Goal: Task Accomplishment & Management: Use online tool/utility

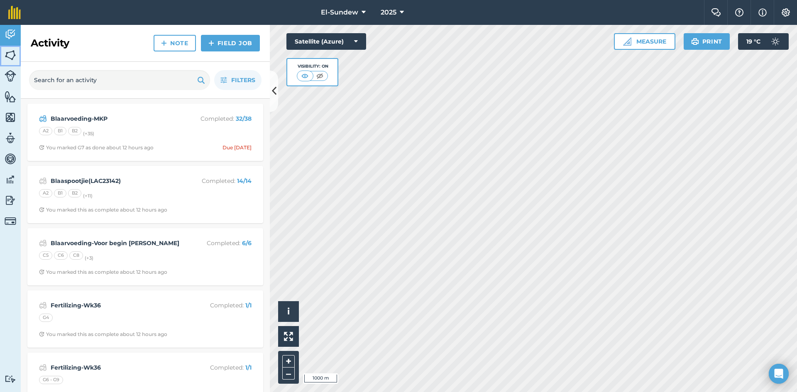
click at [14, 57] on img at bounding box center [11, 55] width 12 height 12
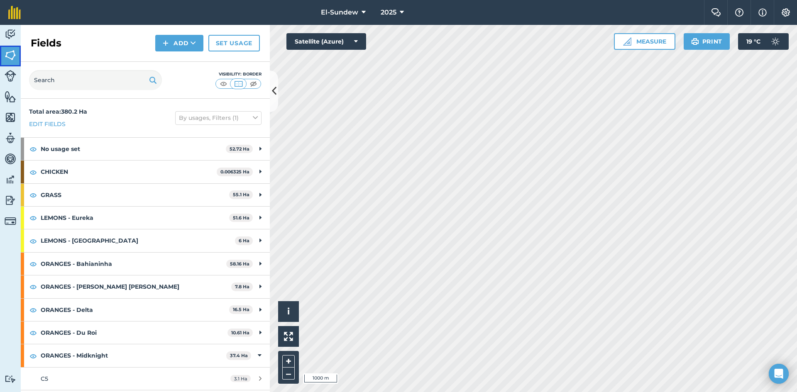
scroll to position [138, 0]
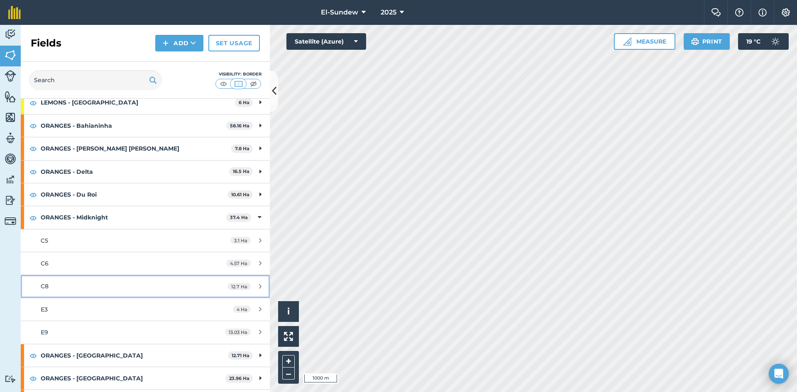
click at [121, 286] on div "C8" at bounding box center [119, 286] width 156 height 9
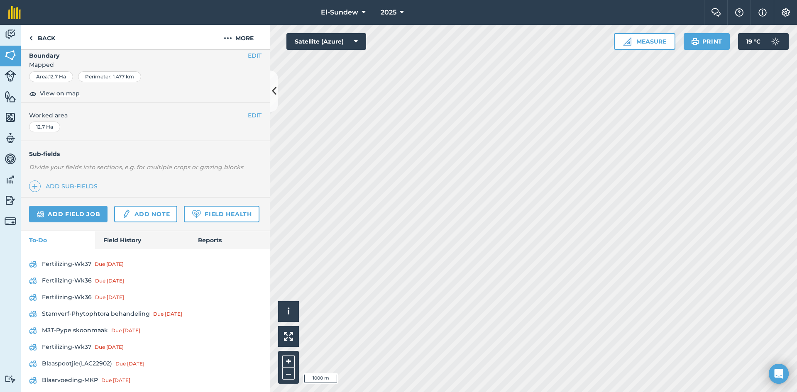
scroll to position [277, 0]
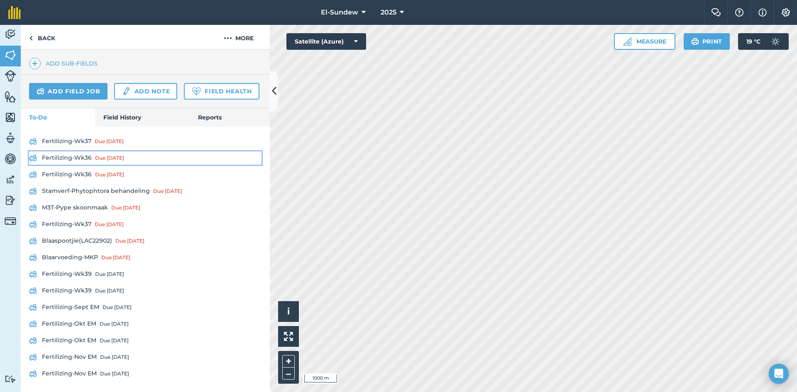
click at [80, 165] on link "Fertilizing-Wk36 Due [DATE]" at bounding box center [145, 158] width 232 height 13
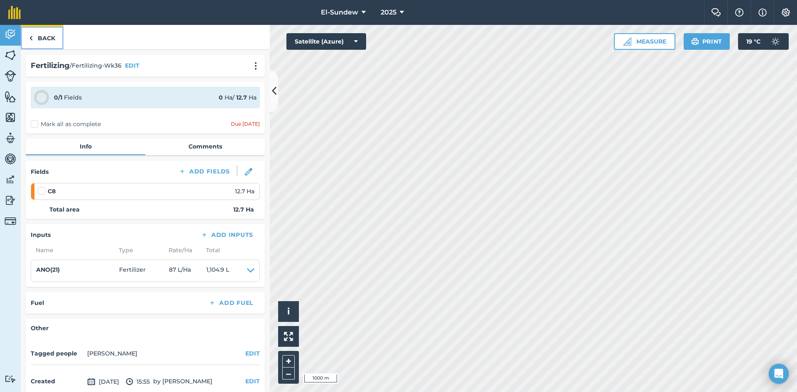
click at [49, 36] on link "Back" at bounding box center [42, 37] width 43 height 24
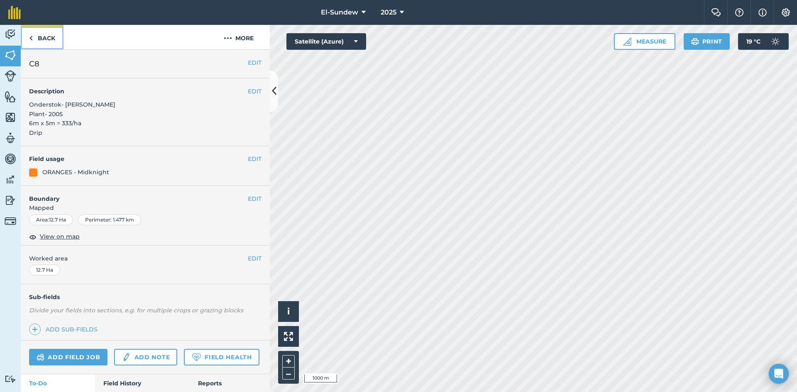
click at [61, 43] on link "Back" at bounding box center [42, 37] width 43 height 24
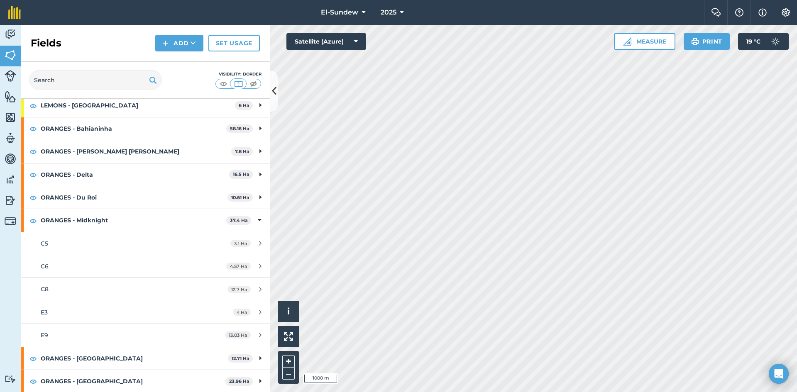
scroll to position [138, 0]
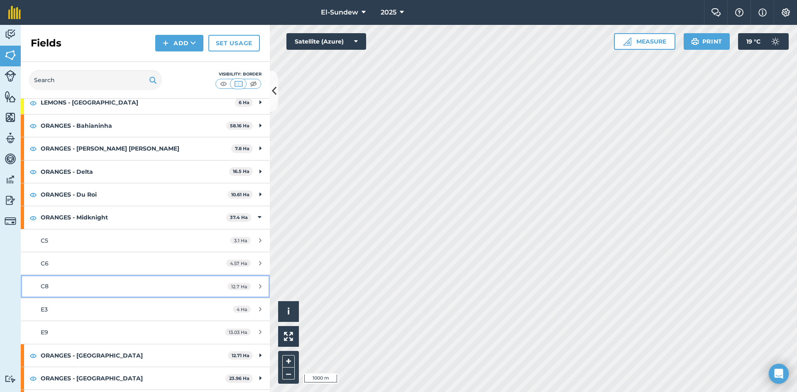
click at [103, 281] on link "C8 12.7 Ha" at bounding box center [145, 286] width 249 height 22
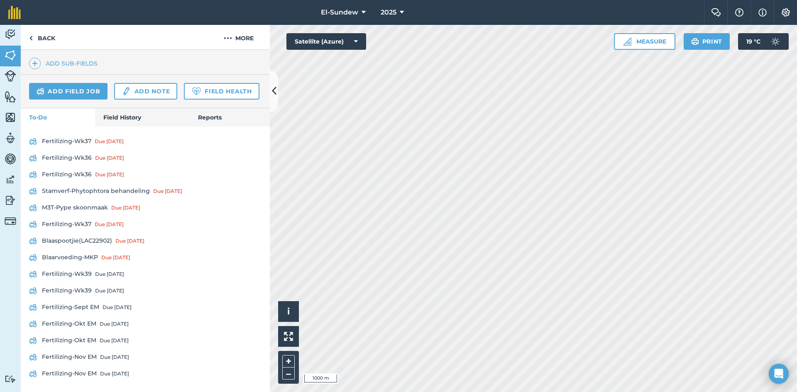
scroll to position [289, 0]
click at [75, 174] on link "Fertilizing-Wk36 Due [DATE]" at bounding box center [145, 174] width 232 height 13
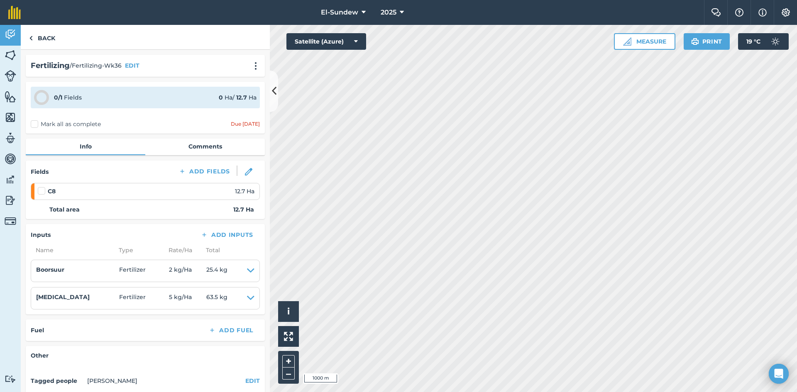
click at [44, 187] on label at bounding box center [43, 187] width 10 height 0
click at [43, 190] on input "checkbox" at bounding box center [40, 189] width 5 height 5
checkbox input "false"
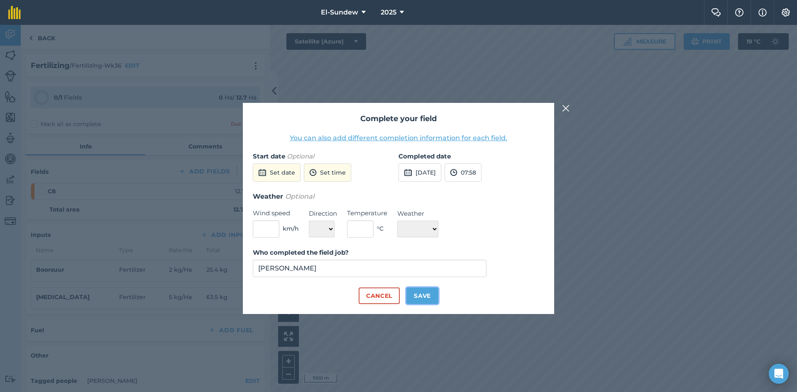
click at [424, 296] on button "Save" at bounding box center [422, 296] width 32 height 17
checkbox input "true"
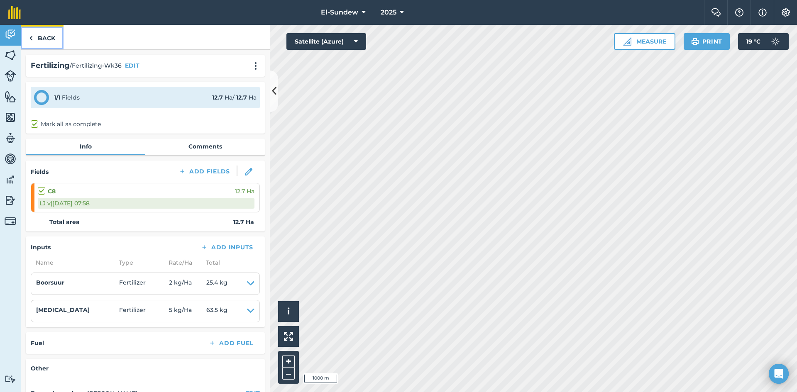
click at [38, 34] on link "Back" at bounding box center [42, 37] width 43 height 24
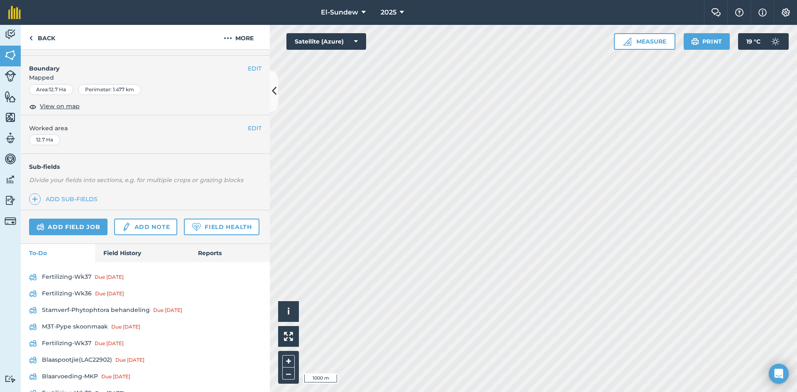
scroll to position [273, 0]
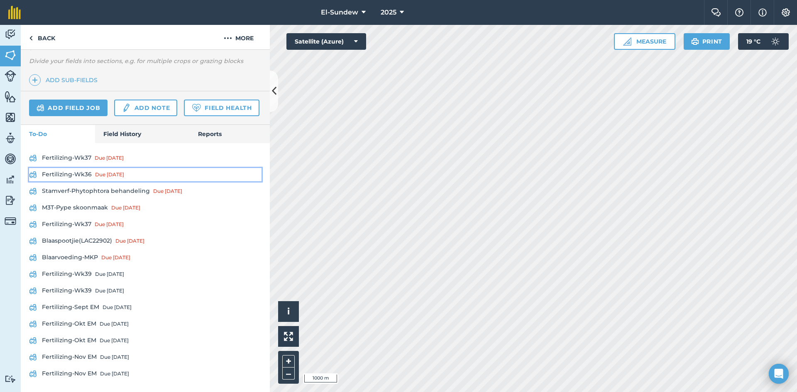
click at [83, 173] on link "Fertilizing-Wk36 Due [DATE]" at bounding box center [145, 174] width 232 height 13
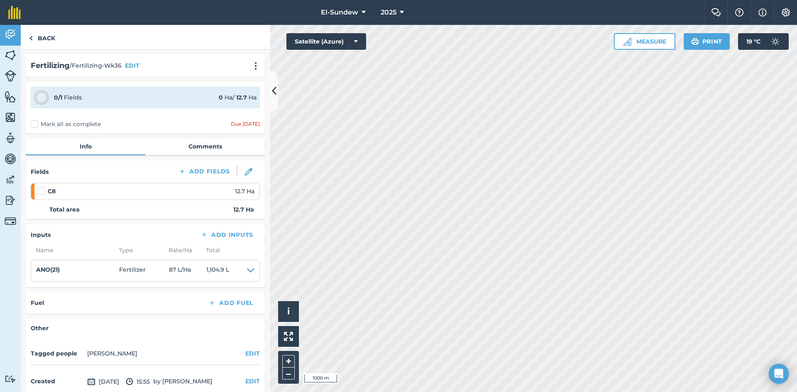
click at [42, 187] on label at bounding box center [43, 187] width 10 height 0
click at [42, 192] on input "checkbox" at bounding box center [40, 189] width 5 height 5
checkbox input "false"
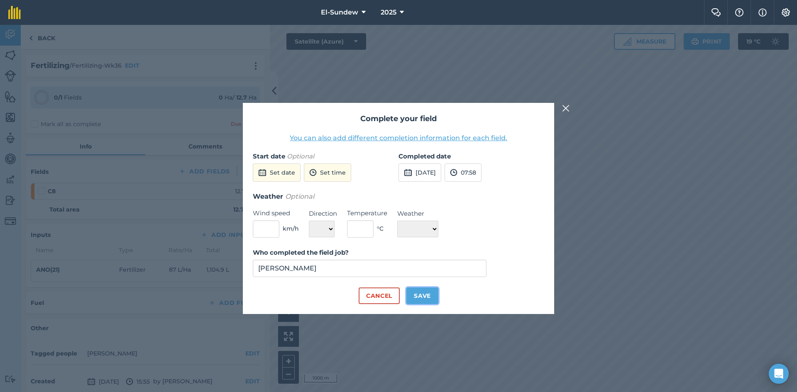
click at [421, 292] on button "Save" at bounding box center [422, 296] width 32 height 17
checkbox input "true"
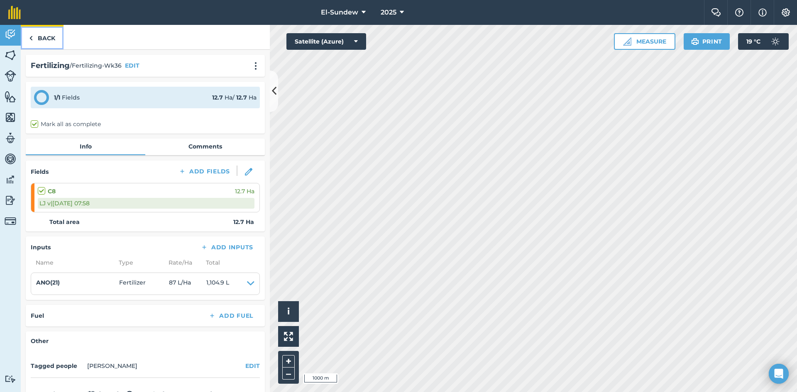
click at [49, 42] on link "Back" at bounding box center [42, 37] width 43 height 24
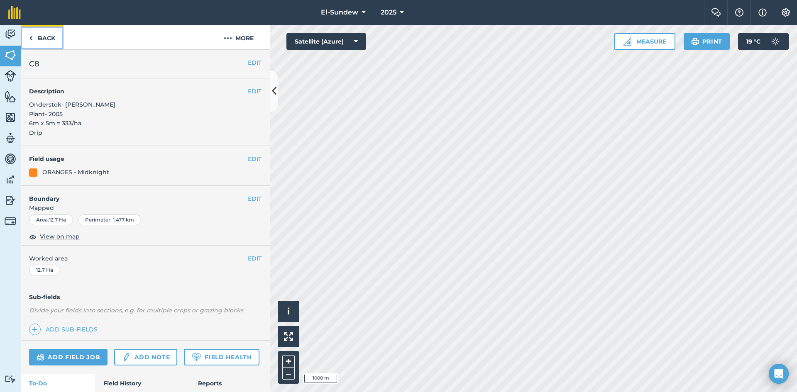
click at [45, 44] on link "Back" at bounding box center [42, 37] width 43 height 24
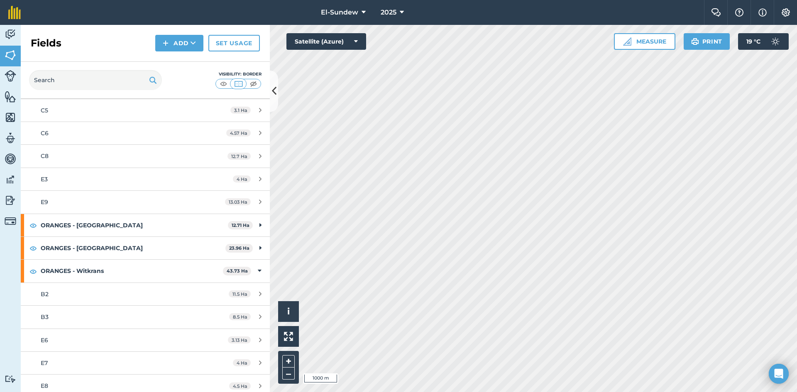
scroll to position [277, 0]
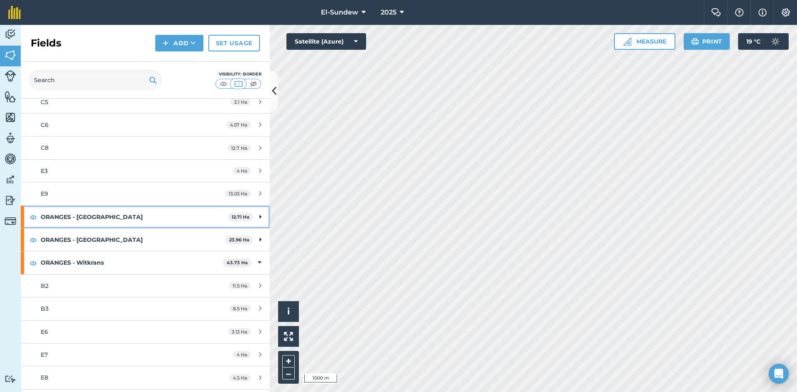
click at [92, 223] on strong "ORANGES - [GEOGRAPHIC_DATA]" at bounding box center [134, 217] width 187 height 22
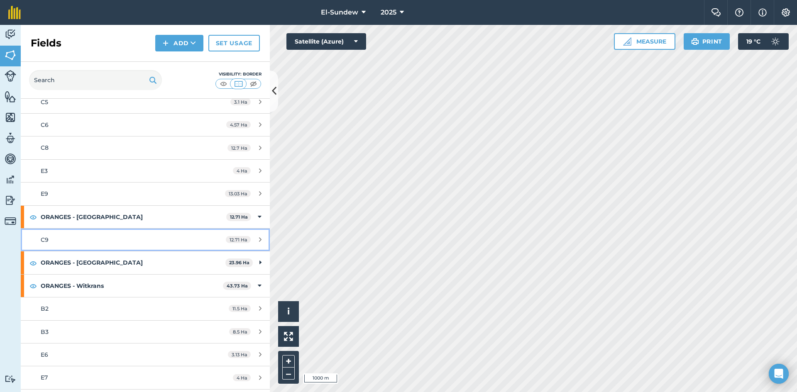
click at [88, 243] on div "C9" at bounding box center [119, 239] width 156 height 9
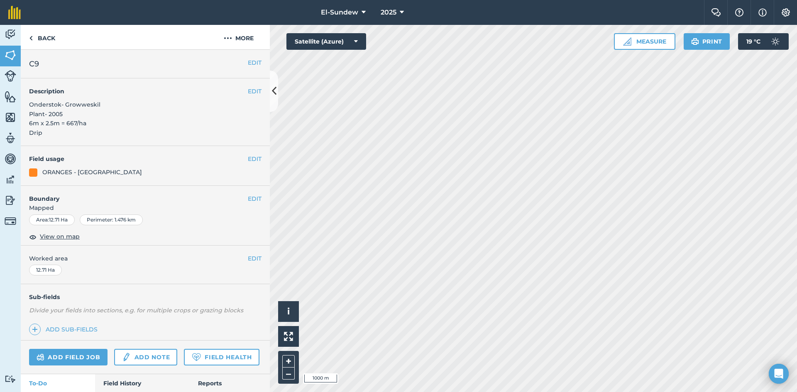
scroll to position [277, 0]
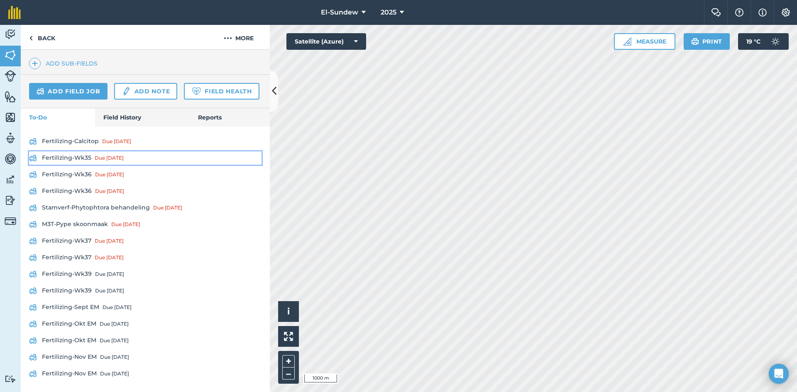
click at [79, 165] on link "Fertilizing-Wk35 Due [DATE]" at bounding box center [145, 158] width 232 height 13
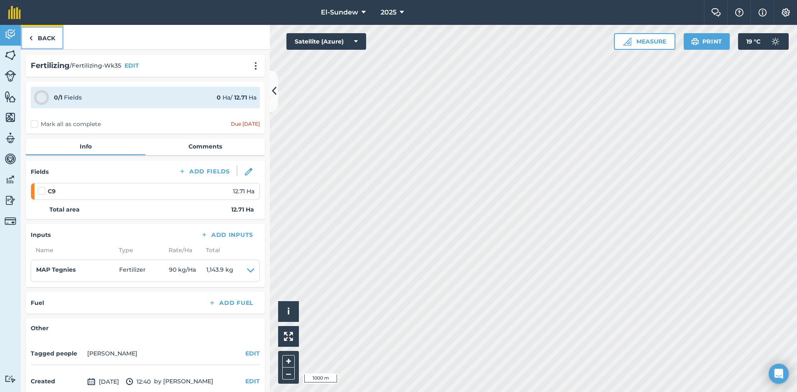
click at [49, 32] on link "Back" at bounding box center [42, 37] width 43 height 24
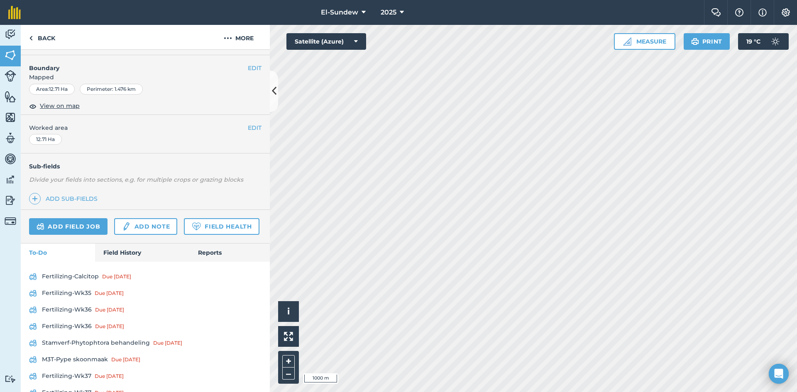
scroll to position [138, 0]
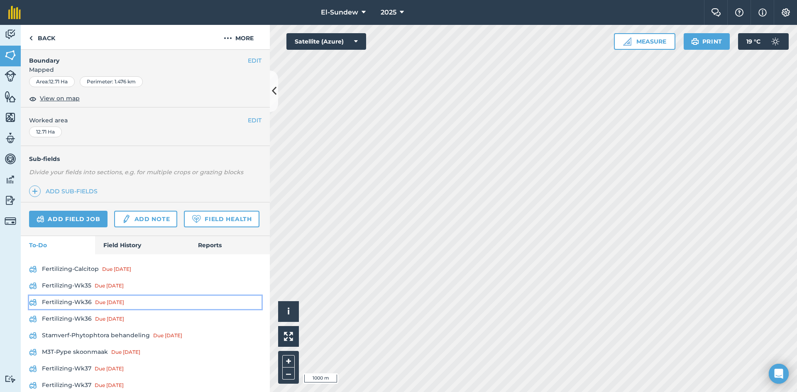
click at [81, 309] on link "Fertilizing-Wk36 Due [DATE]" at bounding box center [145, 302] width 232 height 13
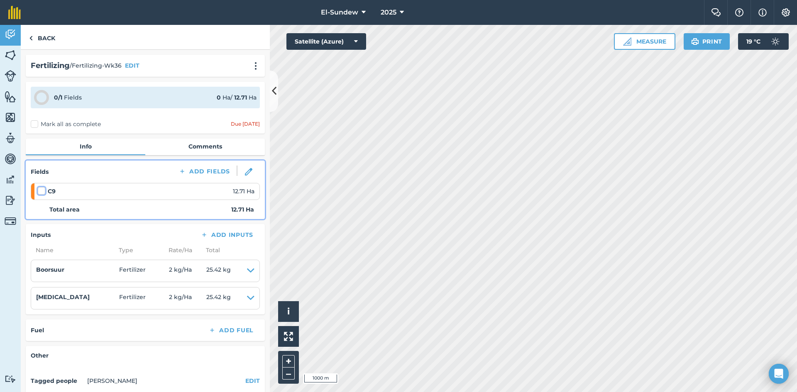
click at [41, 187] on input "checkbox" at bounding box center [40, 189] width 5 height 5
checkbox input "false"
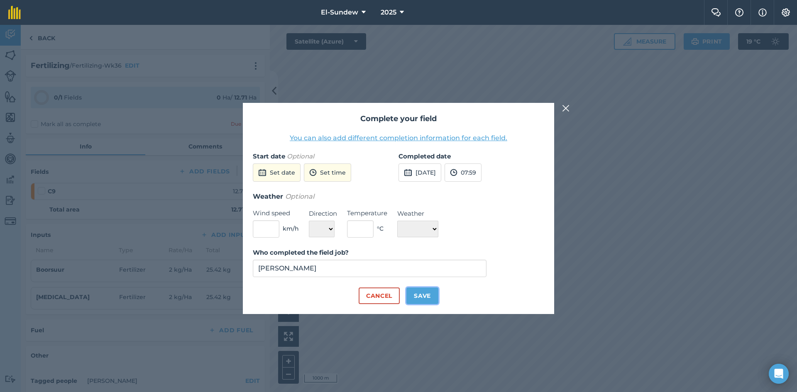
click at [425, 293] on button "Save" at bounding box center [422, 296] width 32 height 17
checkbox input "true"
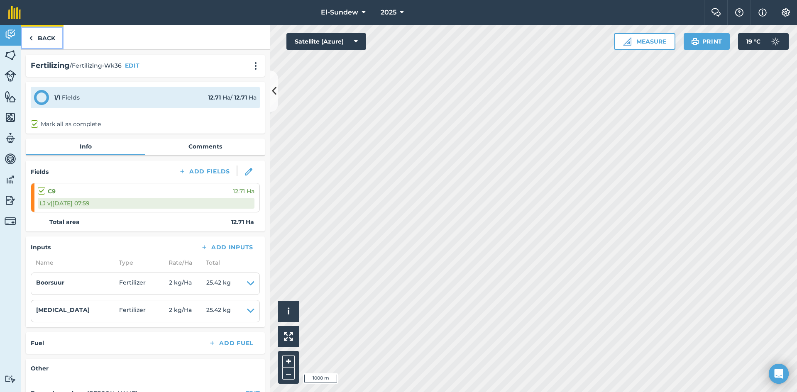
click at [51, 33] on link "Back" at bounding box center [42, 37] width 43 height 24
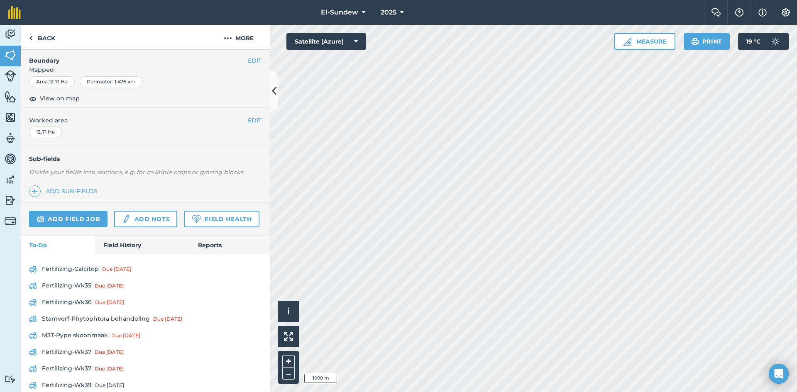
scroll to position [273, 0]
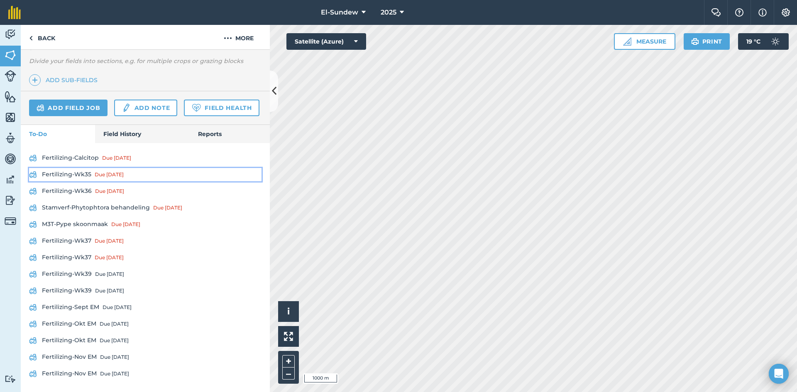
click at [83, 175] on link "Fertilizing-Wk35 Due [DATE]" at bounding box center [145, 174] width 232 height 13
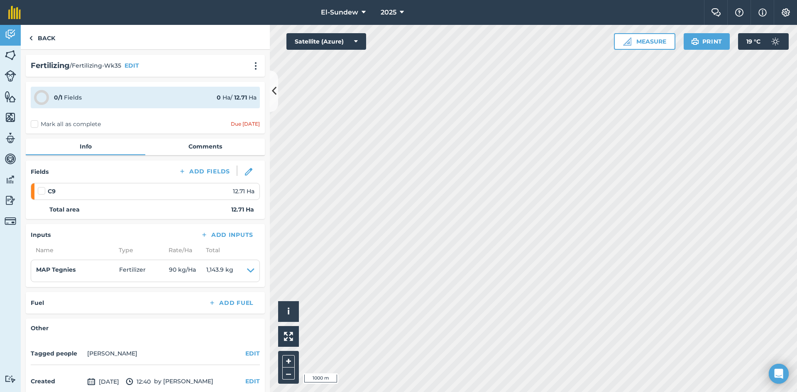
click at [40, 187] on label at bounding box center [43, 187] width 10 height 0
click at [40, 192] on input "checkbox" at bounding box center [40, 189] width 5 height 5
checkbox input "false"
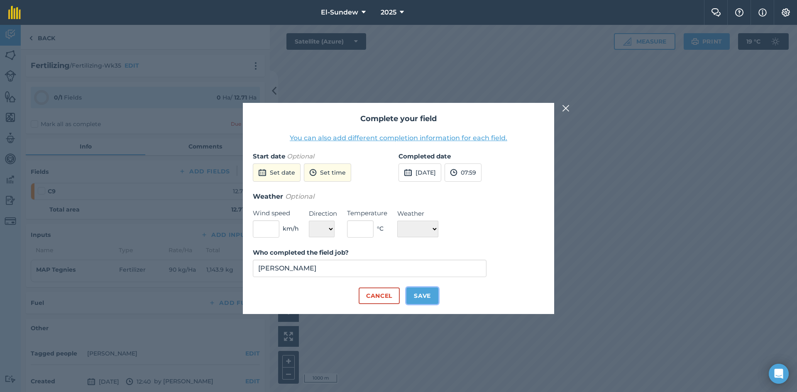
click at [427, 295] on button "Save" at bounding box center [422, 296] width 32 height 17
checkbox input "true"
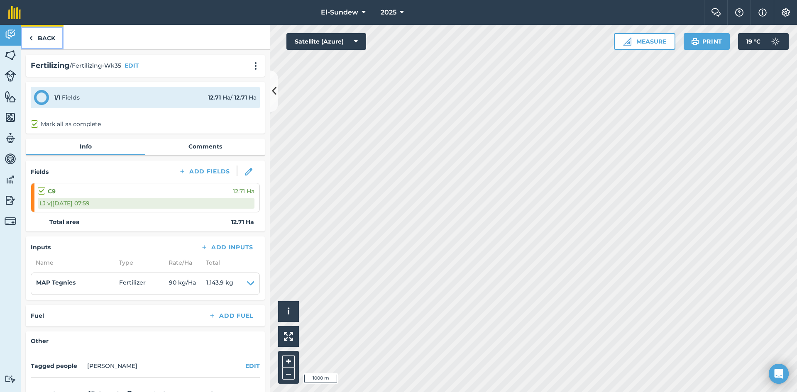
click at [55, 40] on link "Back" at bounding box center [42, 37] width 43 height 24
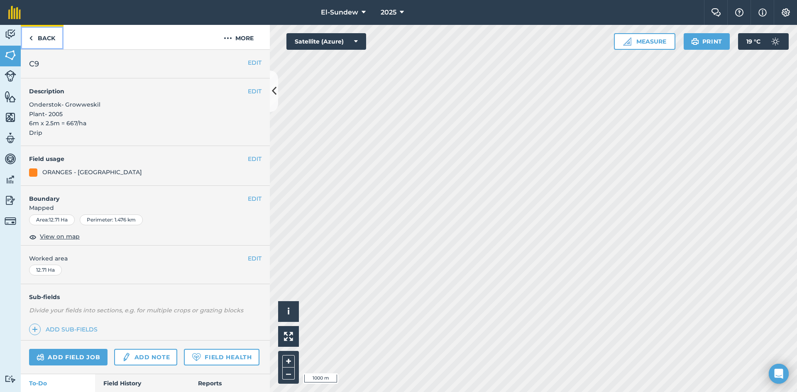
click at [31, 42] on img at bounding box center [31, 38] width 4 height 10
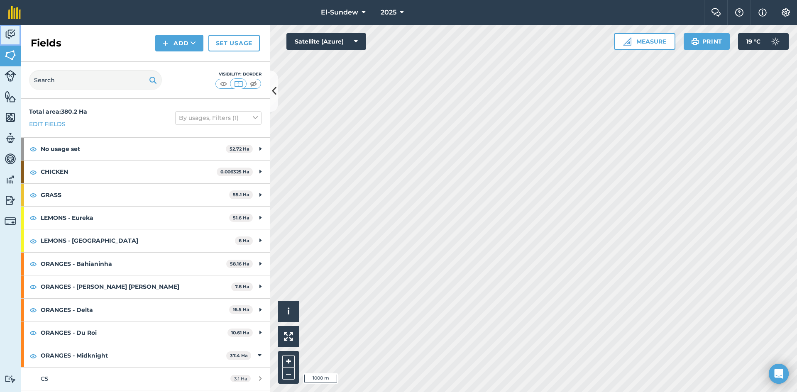
click at [14, 39] on img at bounding box center [11, 34] width 12 height 12
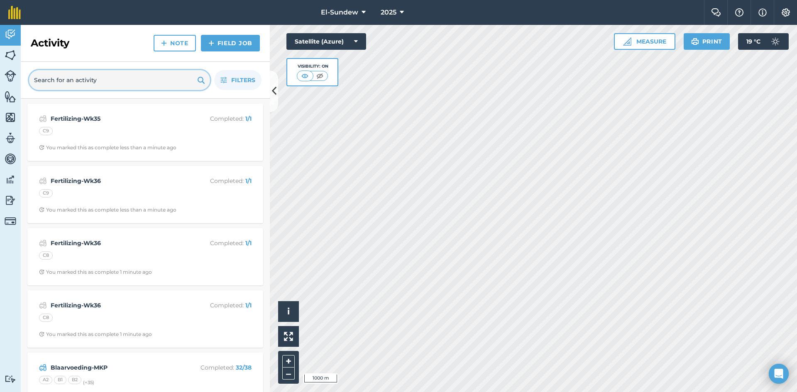
click at [85, 81] on input "text" at bounding box center [119, 80] width 181 height 20
type input "aug em"
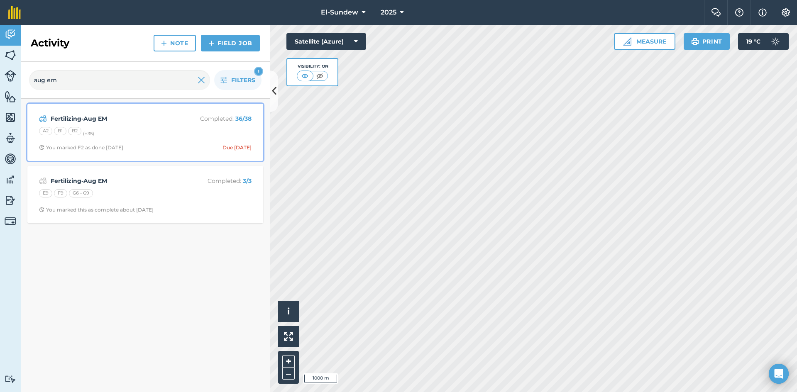
click at [125, 130] on div "A2 B1 B2 (+ 35 )" at bounding box center [145, 132] width 213 height 11
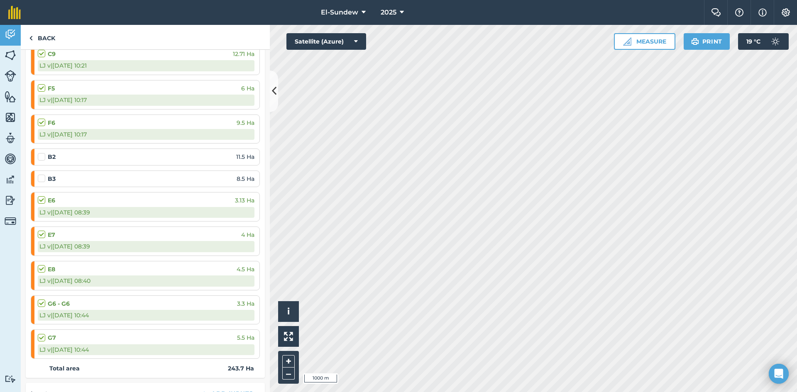
scroll to position [1107, 0]
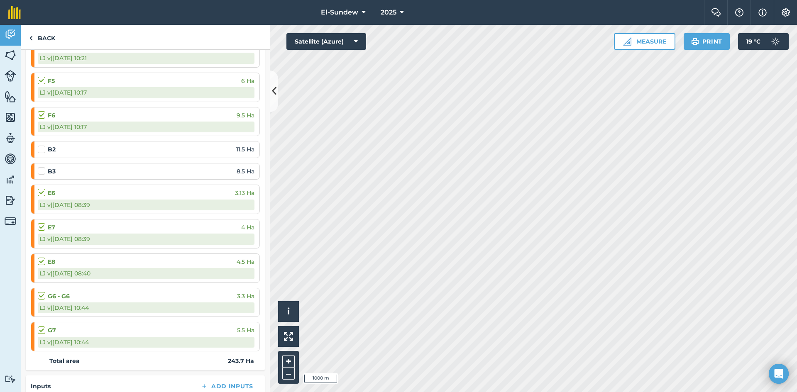
click at [41, 145] on label at bounding box center [43, 145] width 10 height 0
click at [41, 148] on input "checkbox" at bounding box center [40, 147] width 5 height 5
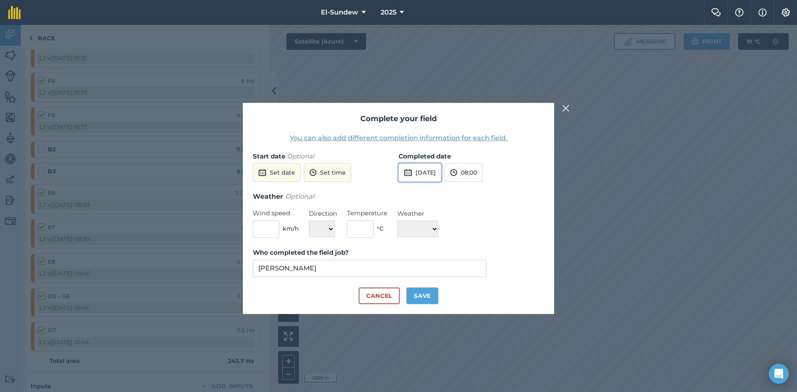
click at [441, 174] on button "[DATE]" at bounding box center [420, 173] width 43 height 18
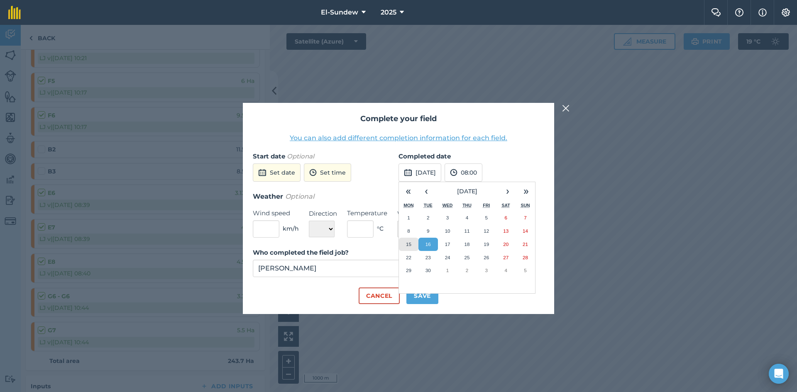
click at [413, 246] on button "15" at bounding box center [409, 244] width 20 height 13
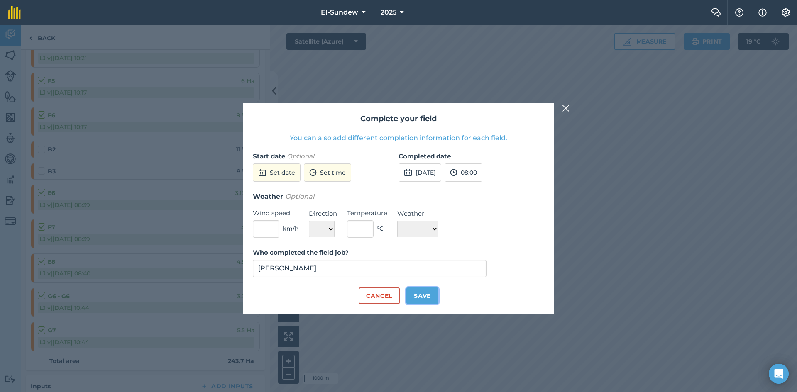
click at [428, 291] on button "Save" at bounding box center [422, 296] width 32 height 17
checkbox input "true"
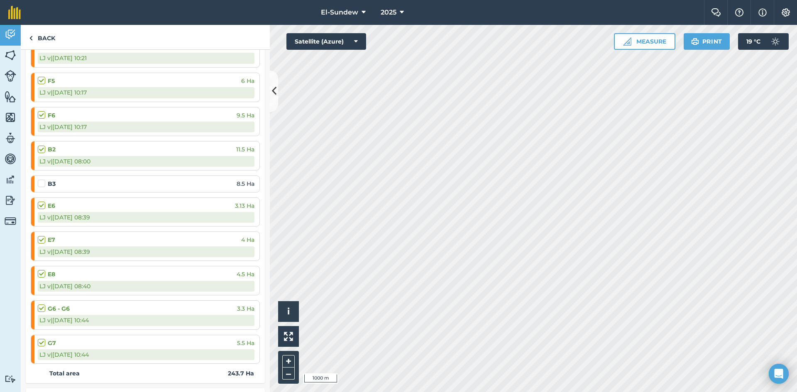
click at [40, 179] on label at bounding box center [43, 179] width 10 height 0
click at [40, 185] on input "checkbox" at bounding box center [40, 181] width 5 height 5
checkbox input "false"
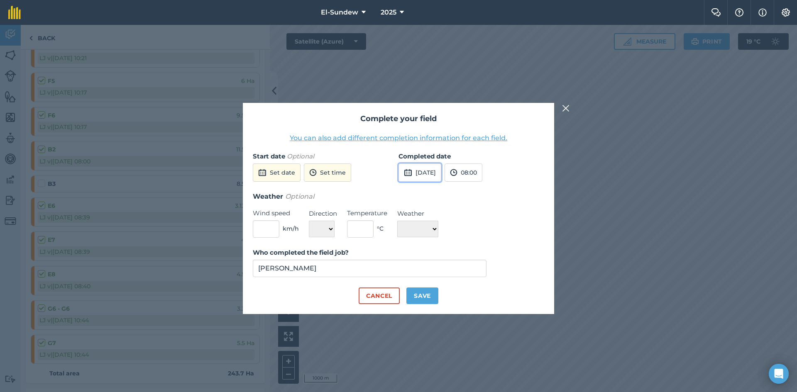
click at [418, 178] on button "[DATE]" at bounding box center [420, 173] width 43 height 18
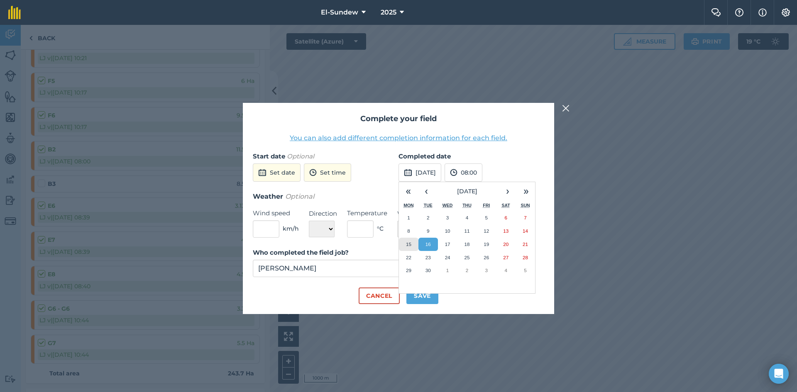
click at [405, 247] on button "15" at bounding box center [409, 244] width 20 height 13
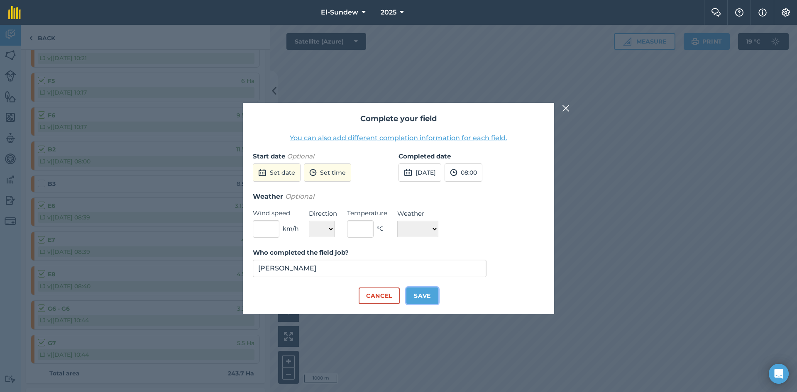
click at [425, 301] on button "Save" at bounding box center [422, 296] width 32 height 17
checkbox input "true"
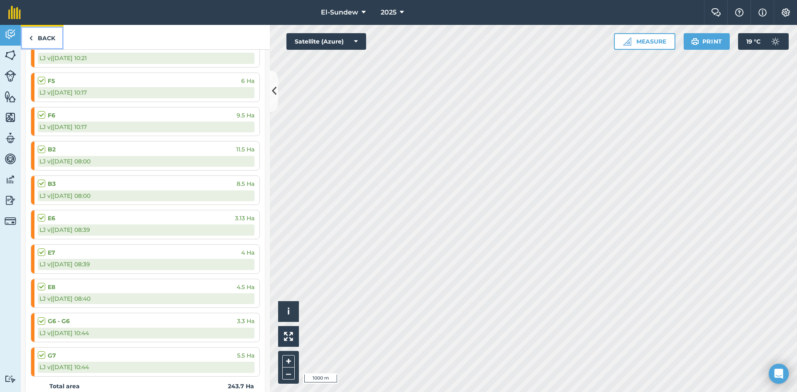
click at [49, 45] on link "Back" at bounding box center [42, 37] width 43 height 24
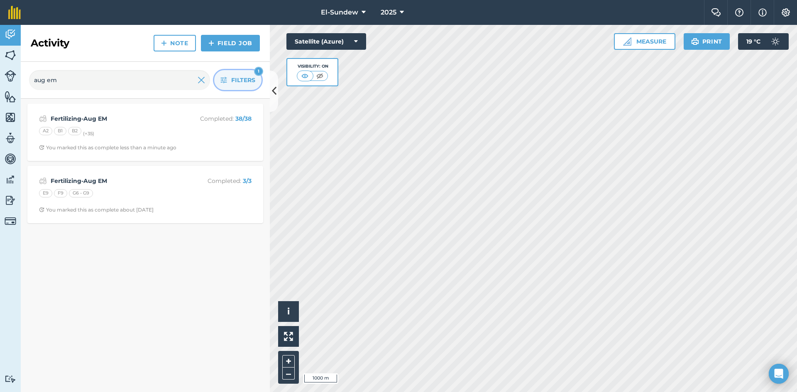
click at [232, 77] on span "Filters" at bounding box center [243, 80] width 24 height 9
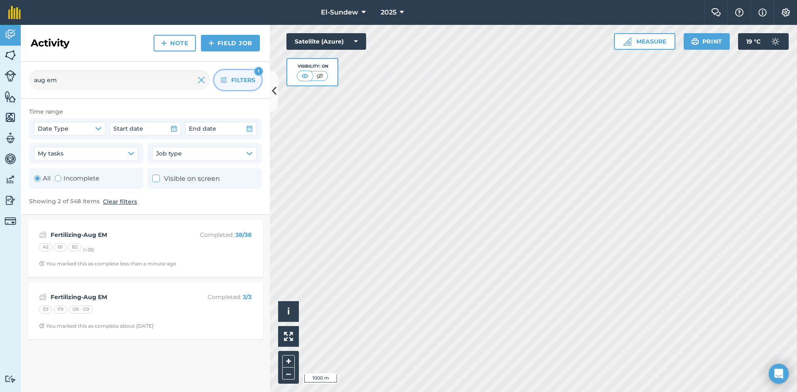
click at [68, 175] on label "Incomplete" at bounding box center [77, 179] width 44 height 10
radio input "false"
radio input "true"
click at [228, 73] on button "Filters 2" at bounding box center [237, 80] width 47 height 20
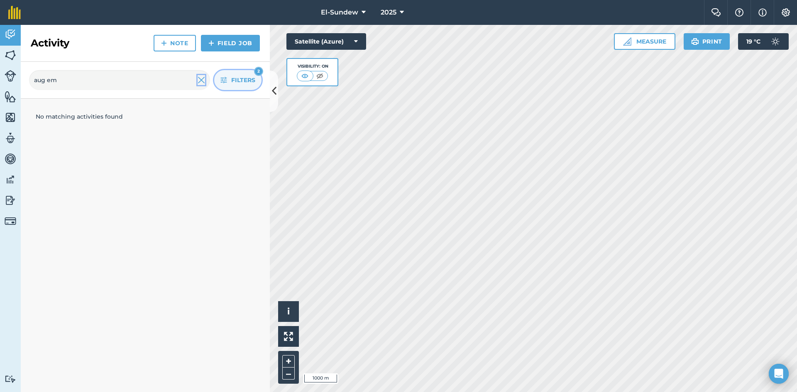
click at [204, 81] on img at bounding box center [201, 80] width 7 height 10
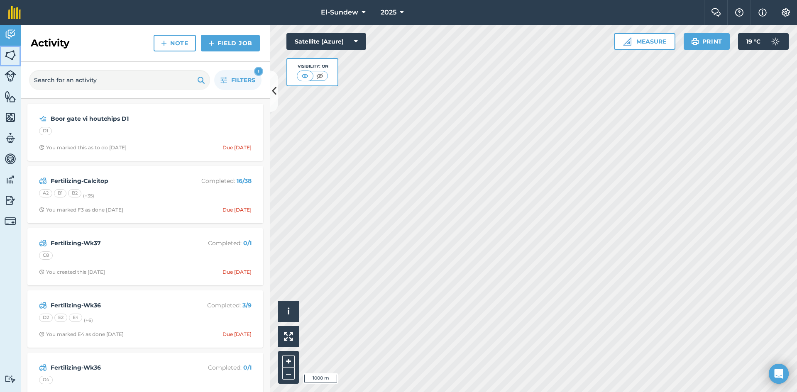
click at [12, 58] on img at bounding box center [11, 55] width 12 height 12
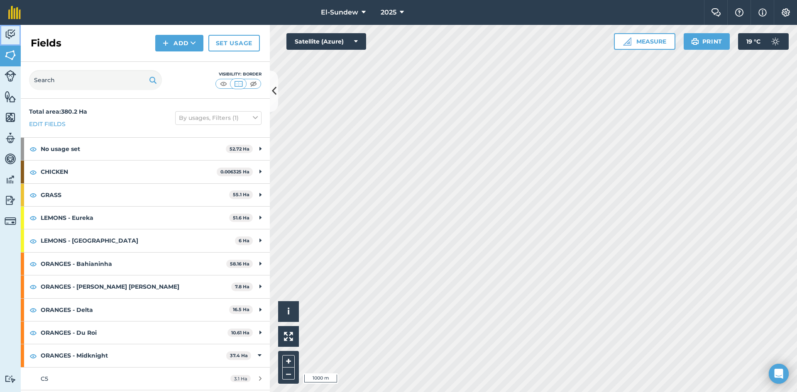
click at [12, 27] on link "Activity" at bounding box center [10, 35] width 21 height 21
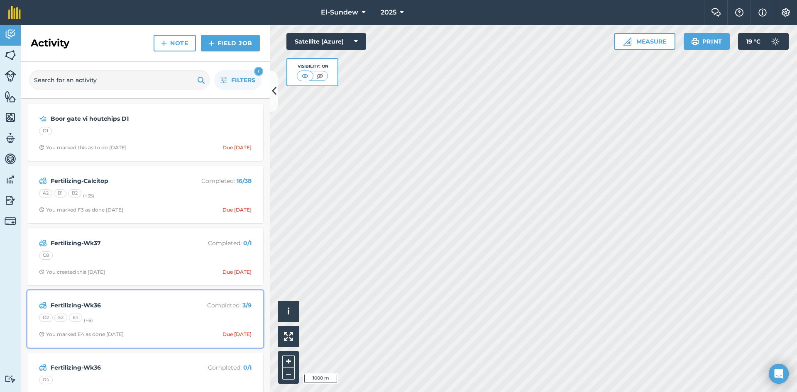
click at [155, 310] on strong "Fertilizing-Wk36" at bounding box center [117, 305] width 132 height 9
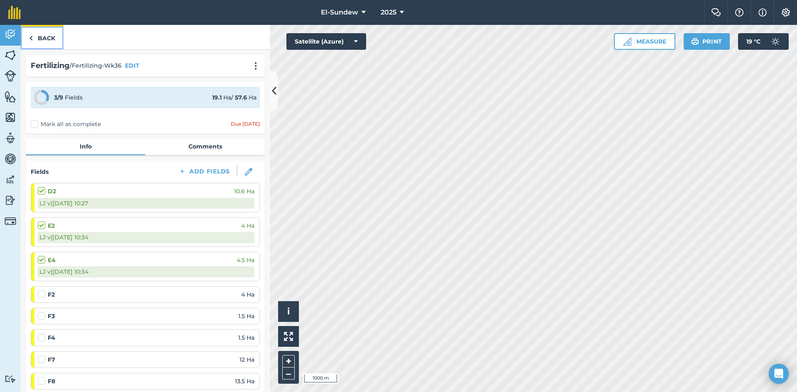
click at [49, 44] on link "Back" at bounding box center [42, 37] width 43 height 24
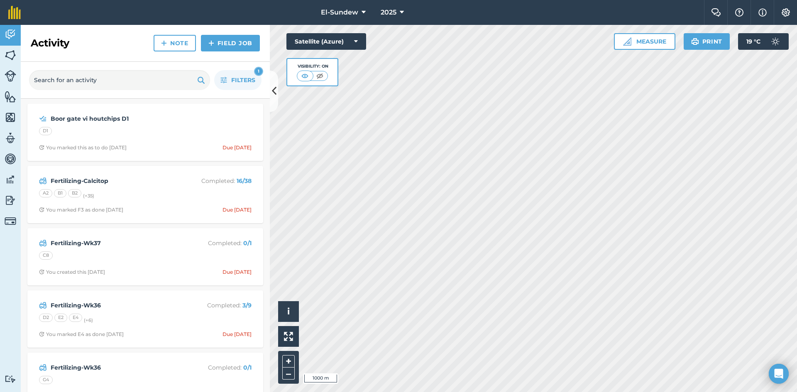
scroll to position [138, 0]
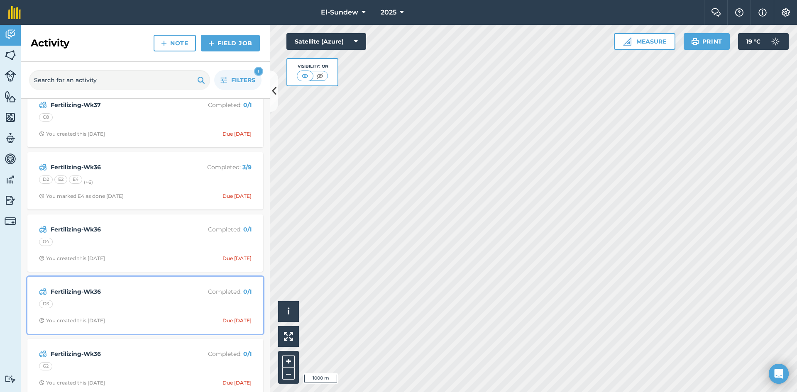
click at [129, 297] on div "Fertilizing-Wk36 Completed : 0 / 1 D3 You created this [DATE] Due [DATE]" at bounding box center [145, 305] width 226 height 47
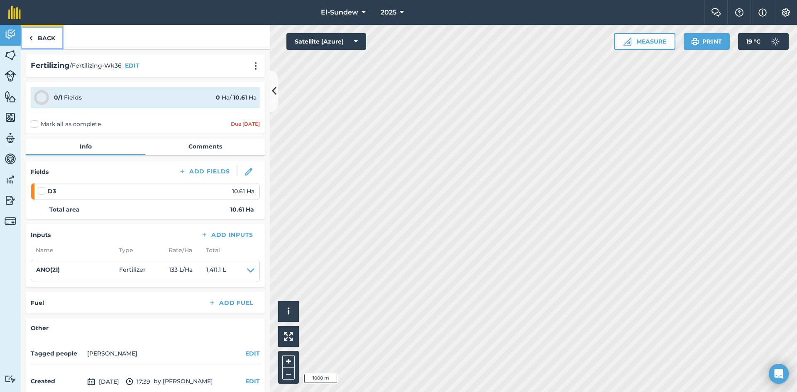
click at [47, 44] on link "Back" at bounding box center [42, 37] width 43 height 24
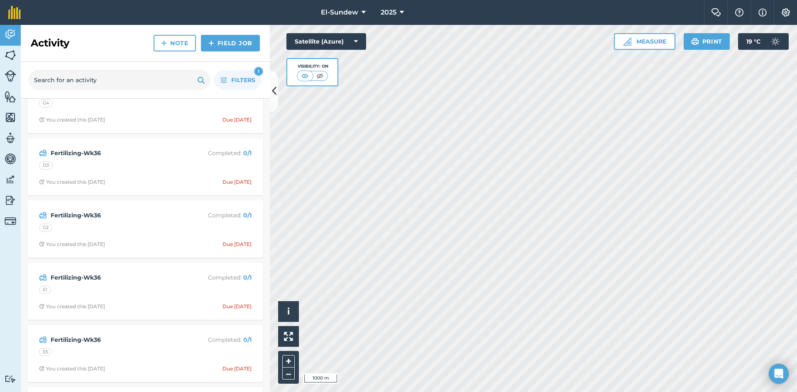
scroll to position [415, 0]
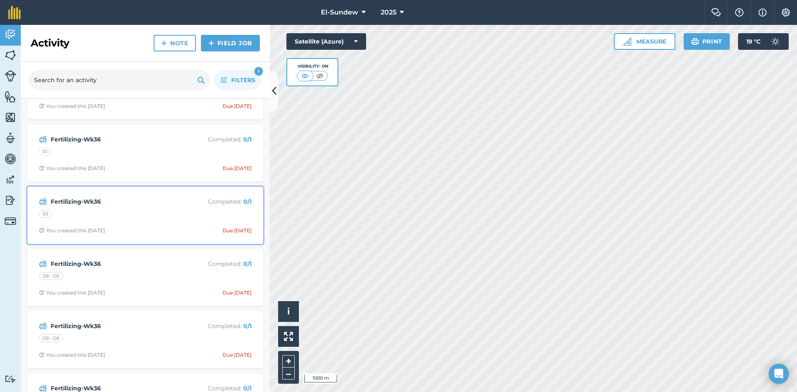
click at [130, 202] on strong "Fertilizing-Wk36" at bounding box center [117, 201] width 132 height 9
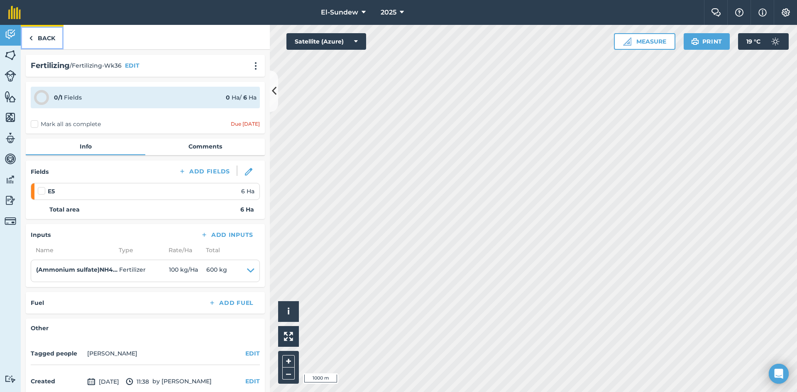
click at [45, 35] on link "Back" at bounding box center [42, 37] width 43 height 24
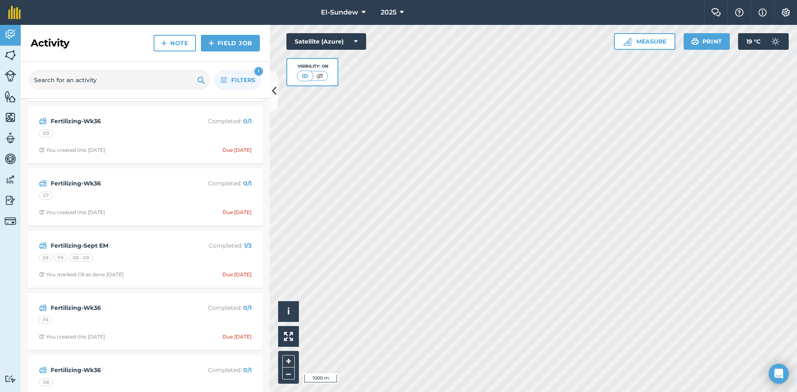
scroll to position [830, 0]
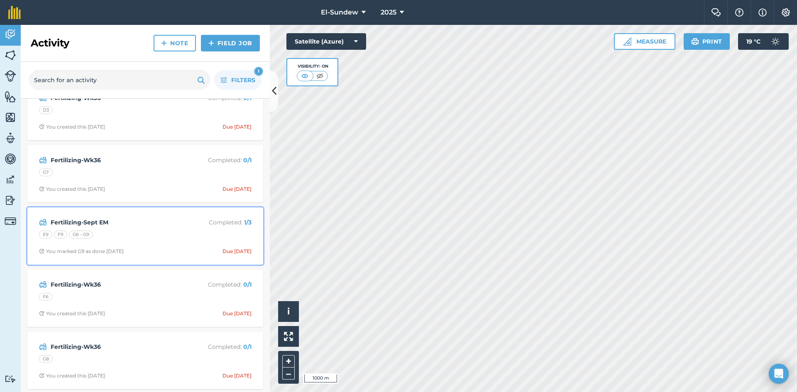
click at [153, 233] on div "E9 F9 G6 - G9" at bounding box center [145, 236] width 213 height 11
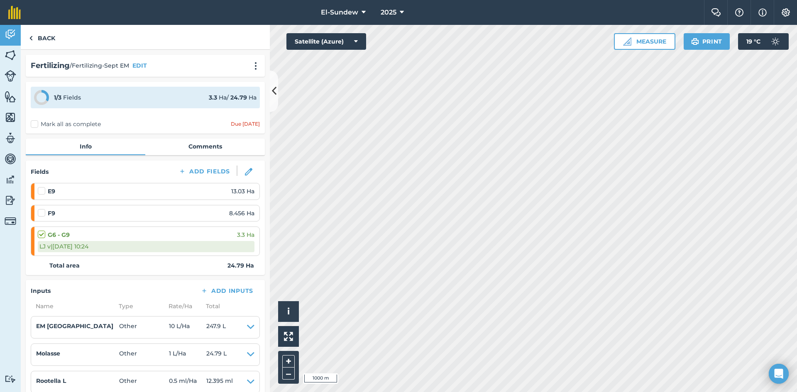
click at [42, 187] on label at bounding box center [43, 187] width 10 height 0
click at [42, 192] on input "checkbox" at bounding box center [40, 189] width 5 height 5
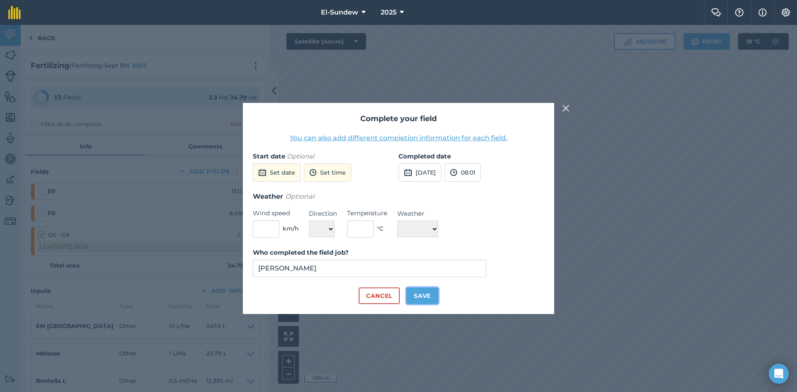
click at [418, 291] on button "Save" at bounding box center [422, 296] width 32 height 17
checkbox input "true"
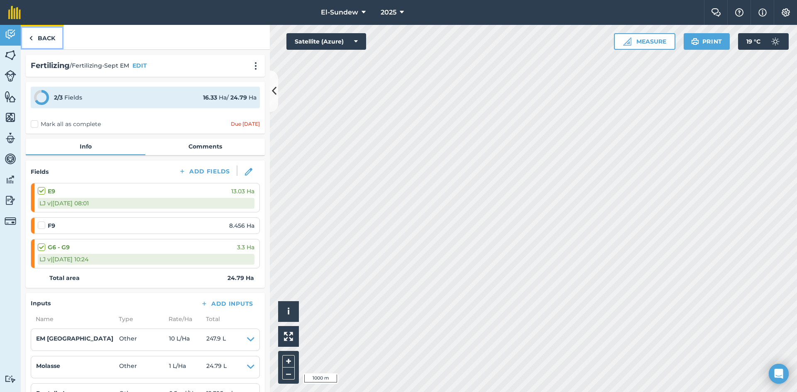
click at [54, 39] on link "Back" at bounding box center [42, 37] width 43 height 24
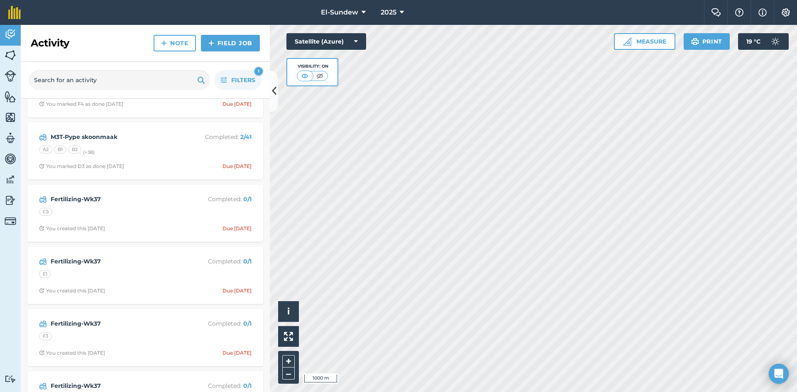
scroll to position [1522, 0]
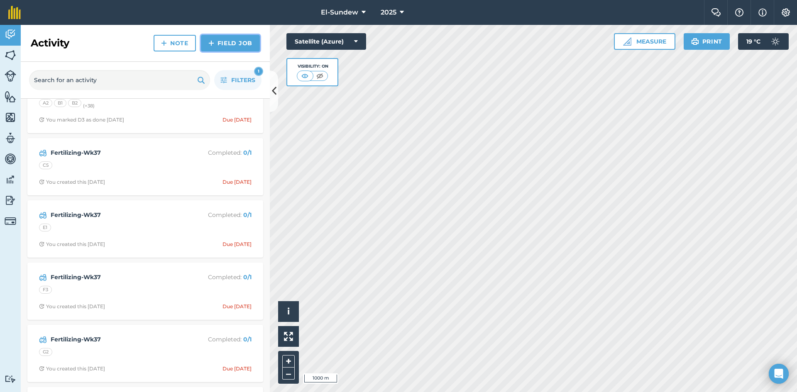
click at [218, 41] on link "Field Job" at bounding box center [230, 43] width 59 height 17
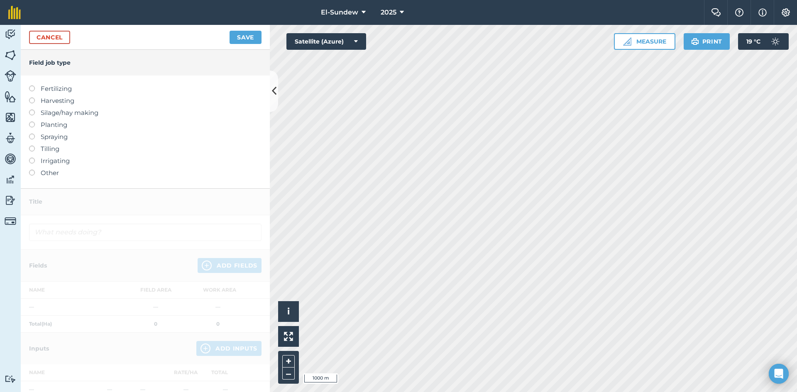
click at [59, 137] on label "Spraying" at bounding box center [145, 137] width 232 height 10
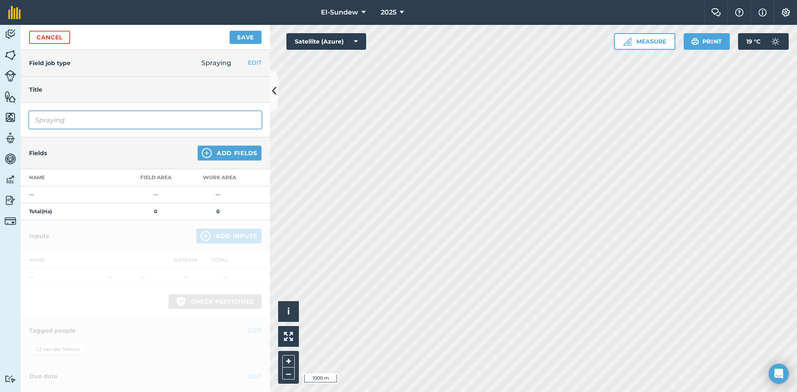
click at [81, 125] on input "Spraying" at bounding box center [145, 119] width 232 height 17
type input "Lentekompleks(LAC22912)"
click at [202, 149] on img at bounding box center [207, 153] width 10 height 10
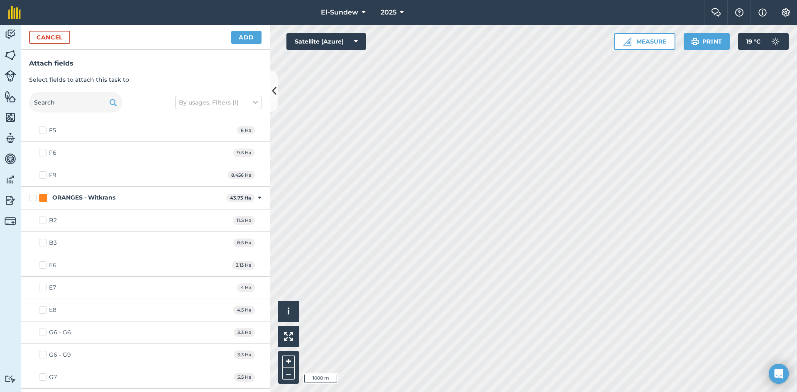
scroll to position [1245, 0]
click at [43, 219] on label "B2" at bounding box center [48, 217] width 18 height 9
click at [43, 218] on input "B2" at bounding box center [41, 215] width 5 height 5
checkbox input "true"
click at [43, 242] on label "B3" at bounding box center [48, 239] width 18 height 9
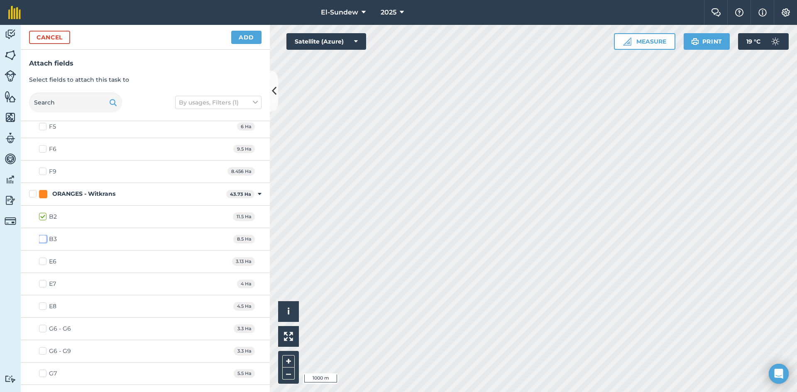
click at [43, 240] on input "B3" at bounding box center [41, 237] width 5 height 5
checkbox input "true"
click at [238, 40] on button "Add" at bounding box center [246, 37] width 30 height 13
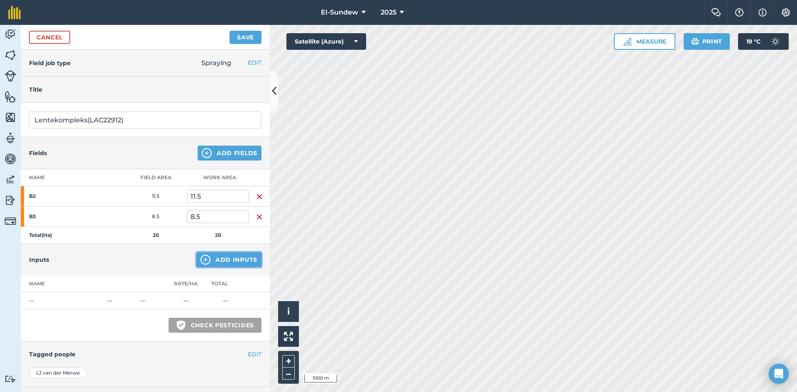
click at [200, 258] on img at bounding box center [205, 260] width 10 height 10
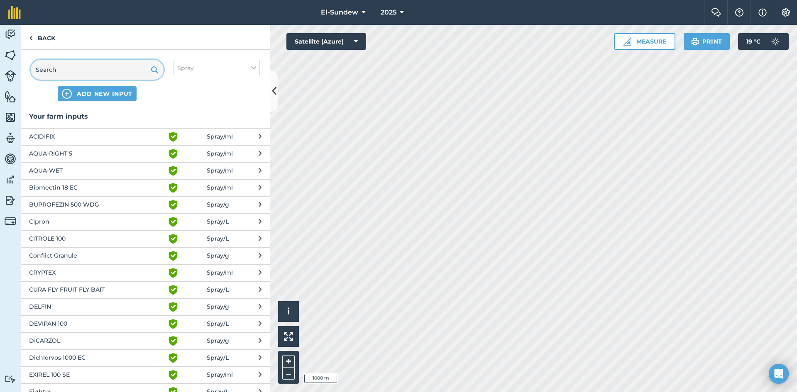
click at [90, 66] on input "text" at bounding box center [97, 70] width 133 height 20
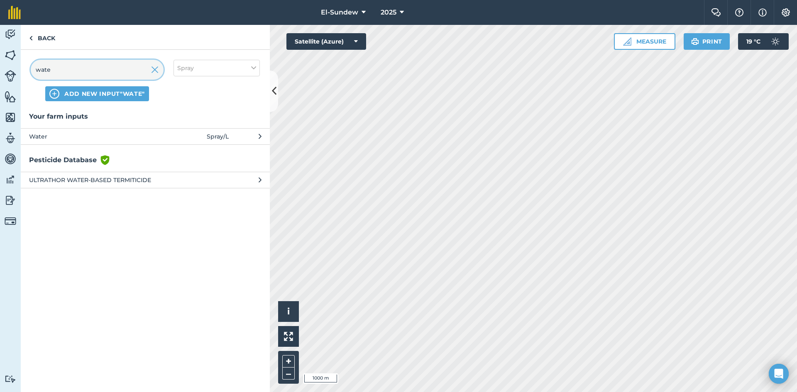
type input "wate"
click at [80, 135] on span "Water" at bounding box center [97, 136] width 136 height 9
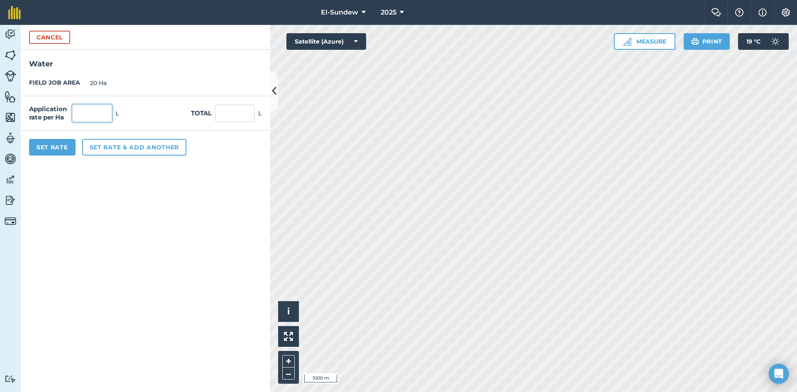
click at [98, 113] on input "text" at bounding box center [92, 113] width 40 height 17
type input "6,000"
type input "120,000"
click at [99, 150] on button "Set rate & add another" at bounding box center [134, 147] width 104 height 17
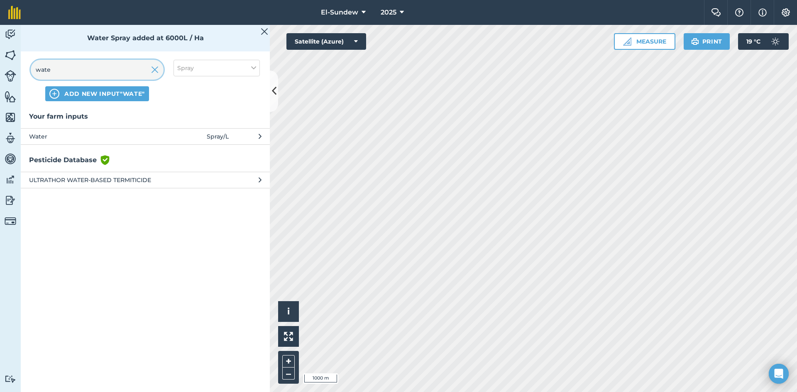
click at [100, 69] on input "wate" at bounding box center [97, 70] width 133 height 20
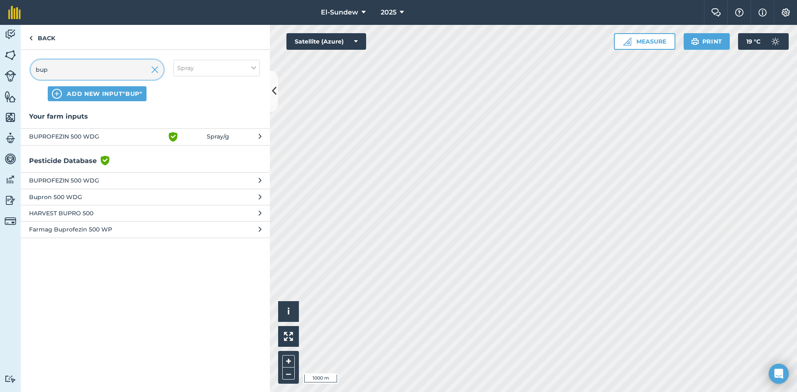
type input "bup"
click at [97, 140] on span "BUPROFEZIN 500 WDG" at bounding box center [97, 137] width 136 height 10
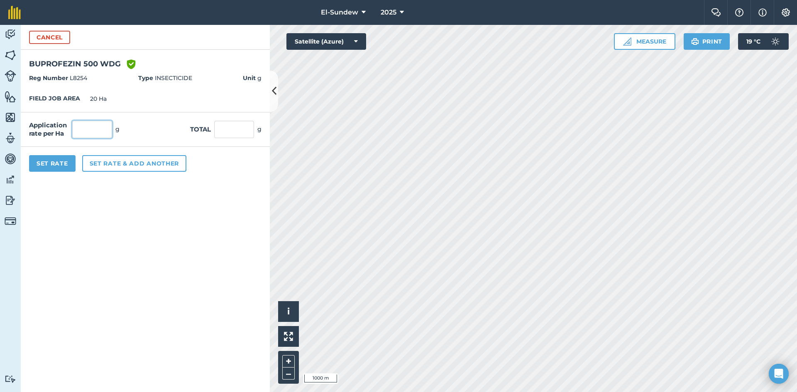
click at [99, 133] on input "text" at bounding box center [92, 129] width 40 height 17
type input "1,800"
type input "36,000"
click at [117, 163] on button "Set rate & add another" at bounding box center [134, 163] width 104 height 17
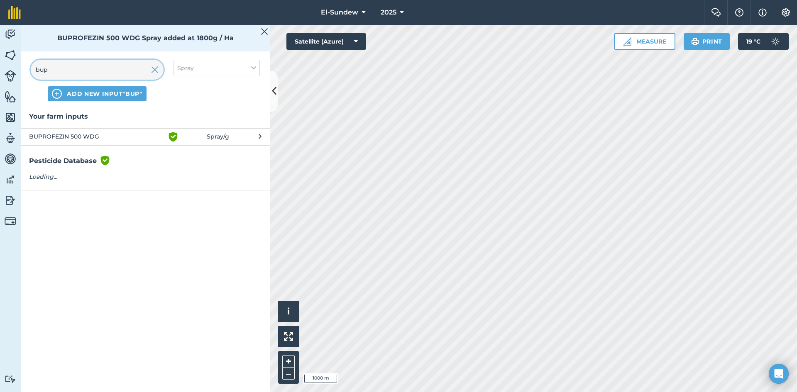
click at [120, 66] on input "bup" at bounding box center [97, 70] width 133 height 20
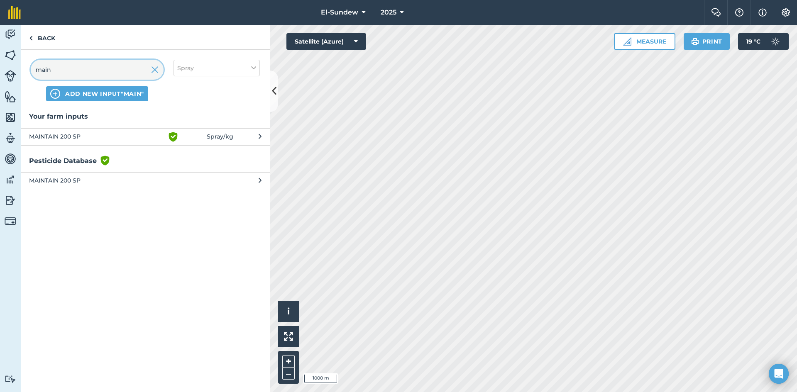
type input "main"
click at [101, 138] on span "MAINTAIN 200 SP" at bounding box center [97, 137] width 136 height 10
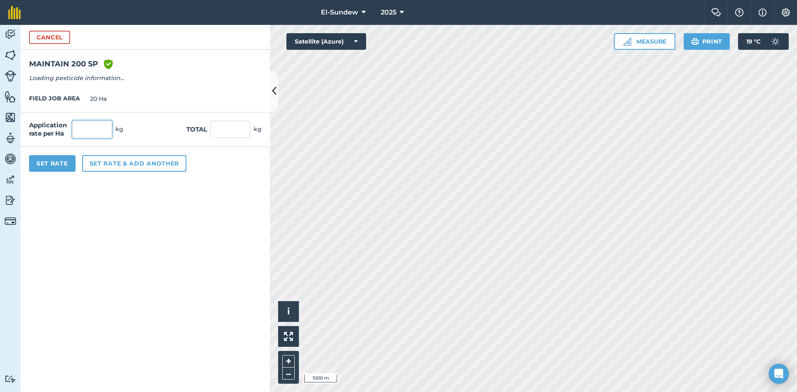
click at [104, 126] on input "text" at bounding box center [92, 129] width 40 height 17
type input "2.4"
type input "48"
click at [116, 169] on button "Set rate & add another" at bounding box center [134, 163] width 104 height 17
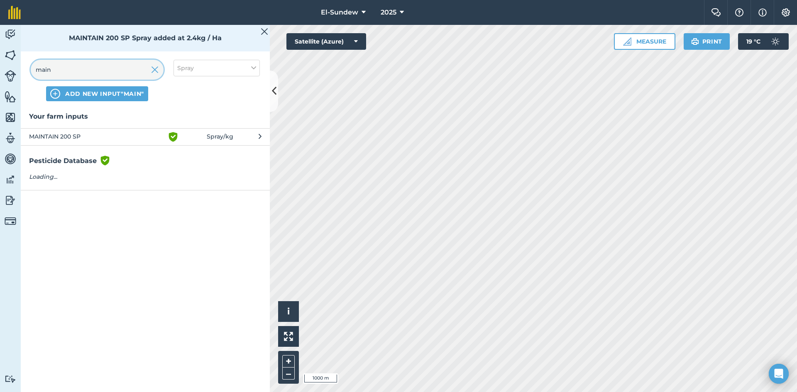
click at [114, 71] on input "main" at bounding box center [97, 70] width 133 height 20
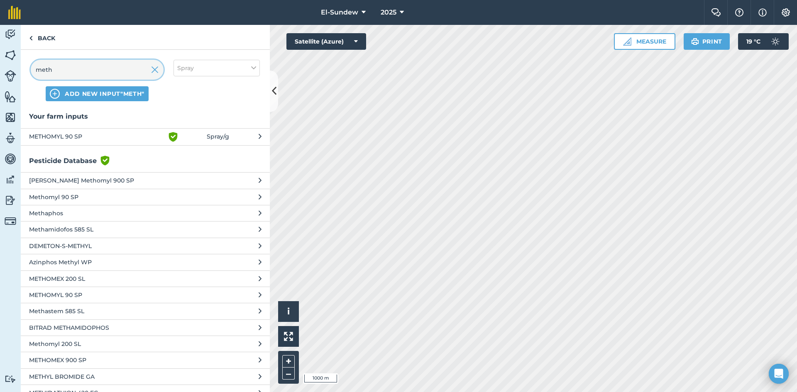
type input "meth"
click at [116, 137] on span "METHOMYL 90 SP" at bounding box center [97, 137] width 136 height 10
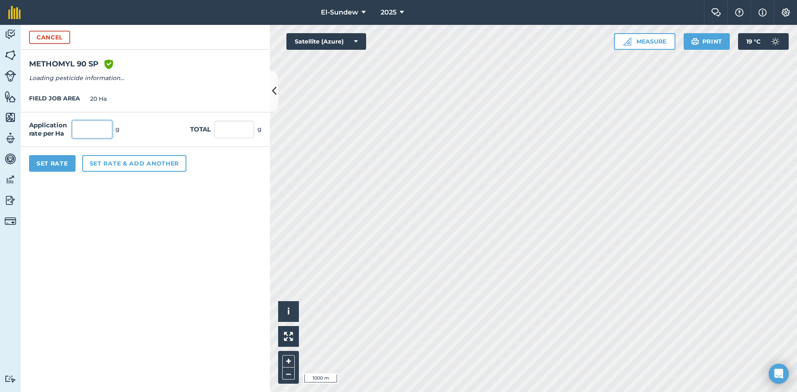
click at [101, 132] on input "text" at bounding box center [92, 129] width 40 height 17
type input "1,800"
type input "36,000"
click at [118, 166] on button "Set rate & add another" at bounding box center [134, 163] width 104 height 17
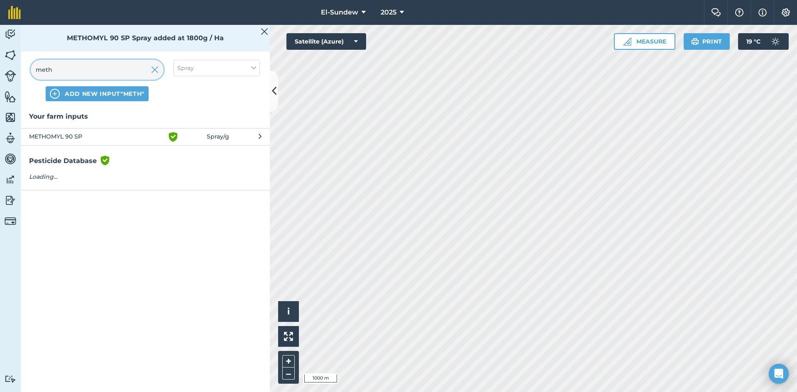
click at [115, 71] on input "meth" at bounding box center [97, 70] width 133 height 20
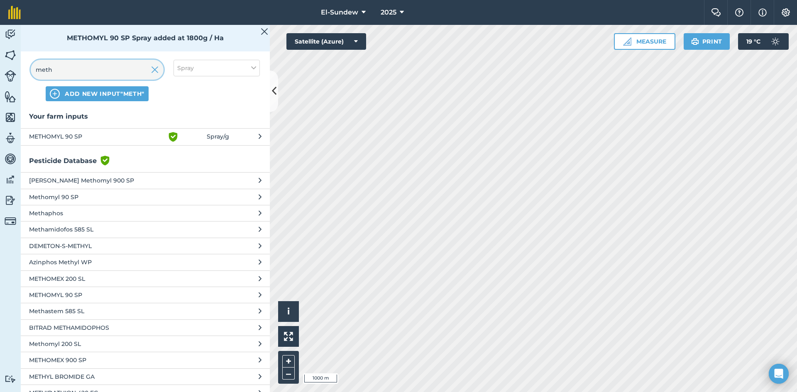
click at [115, 71] on input "meth" at bounding box center [97, 70] width 133 height 20
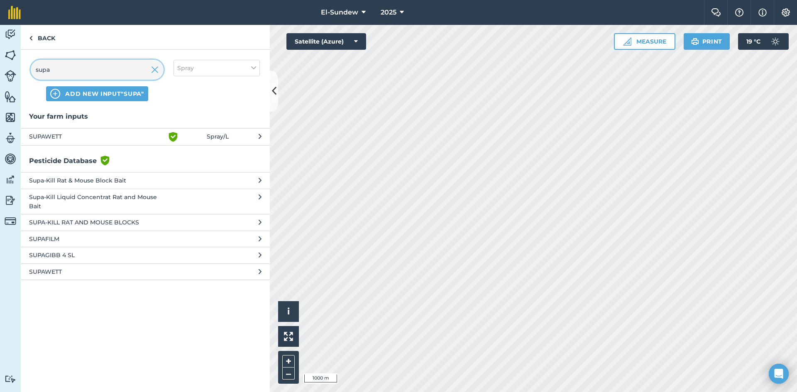
type input "supa"
click at [88, 136] on span "SUPAWETT" at bounding box center [97, 137] width 136 height 10
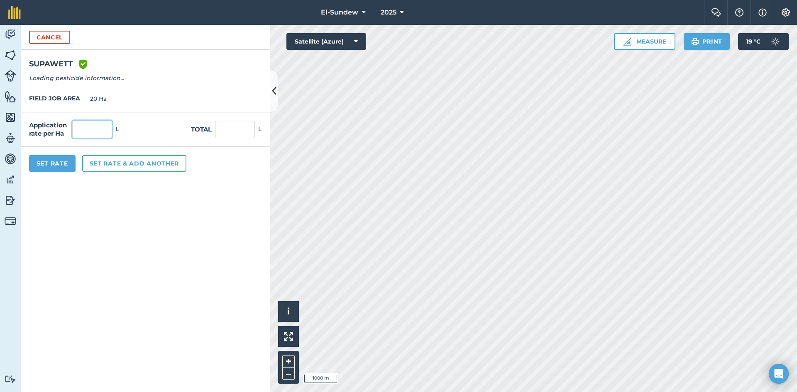
click at [88, 129] on input "text" at bounding box center [92, 129] width 40 height 17
type input "0.3"
type input "6"
click at [103, 164] on button "Set rate & add another" at bounding box center [134, 163] width 104 height 17
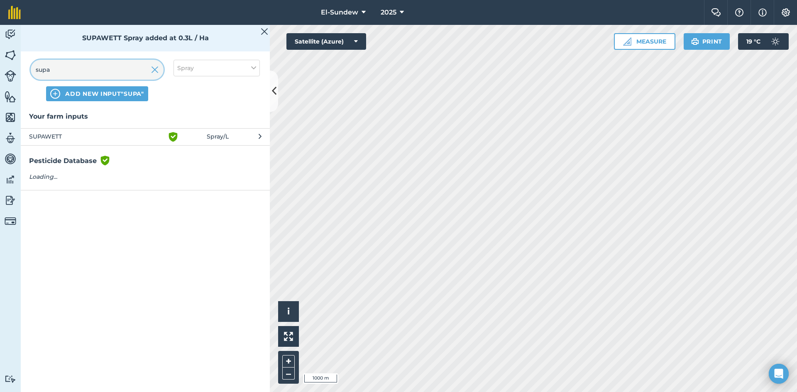
click at [109, 76] on input "supa" at bounding box center [97, 70] width 133 height 20
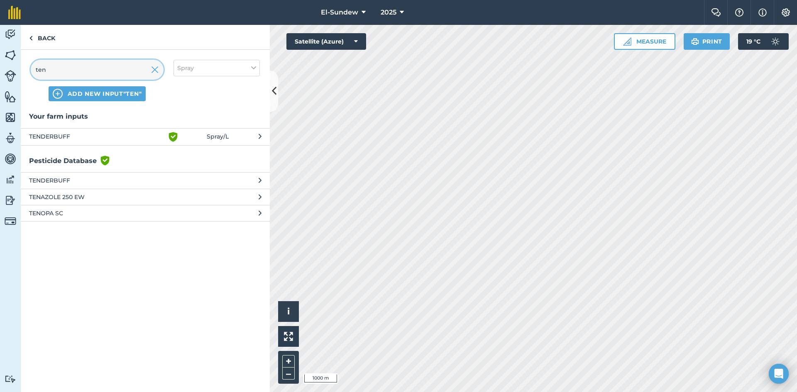
type input "ten"
click at [107, 135] on span "TENDERBUFF" at bounding box center [97, 137] width 136 height 10
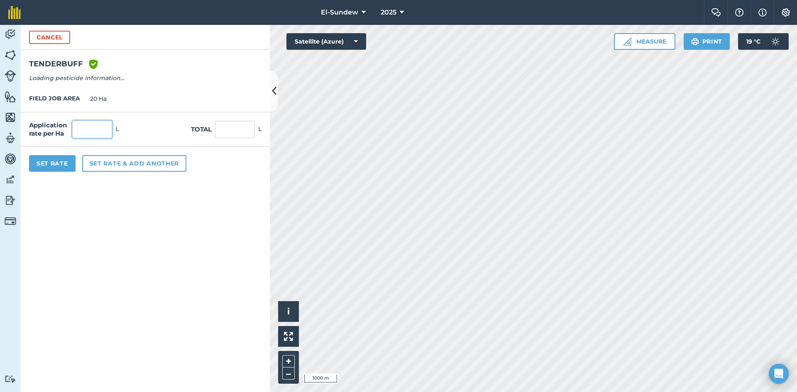
click at [107, 125] on input "text" at bounding box center [92, 129] width 40 height 17
type input "2.4"
type input "48"
click at [122, 166] on button "Set rate & add another" at bounding box center [134, 163] width 104 height 17
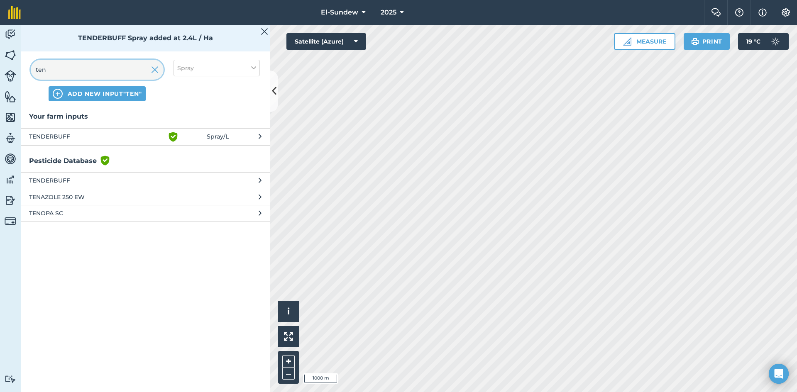
click at [115, 65] on input "ten" at bounding box center [97, 70] width 133 height 20
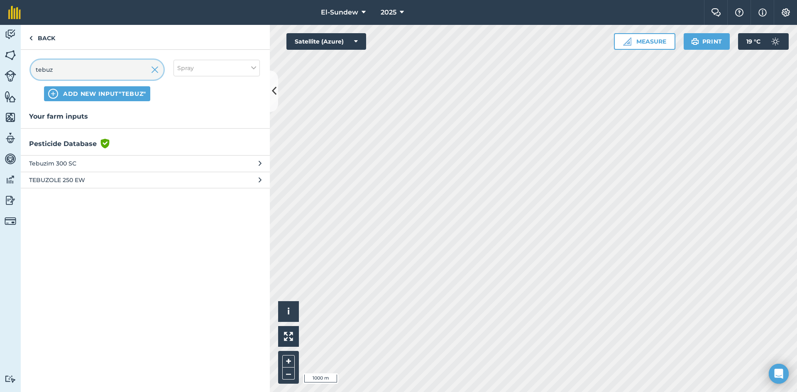
type input "tebuz"
click at [115, 184] on span "TEBUZOLE 250 EW" at bounding box center [97, 180] width 136 height 9
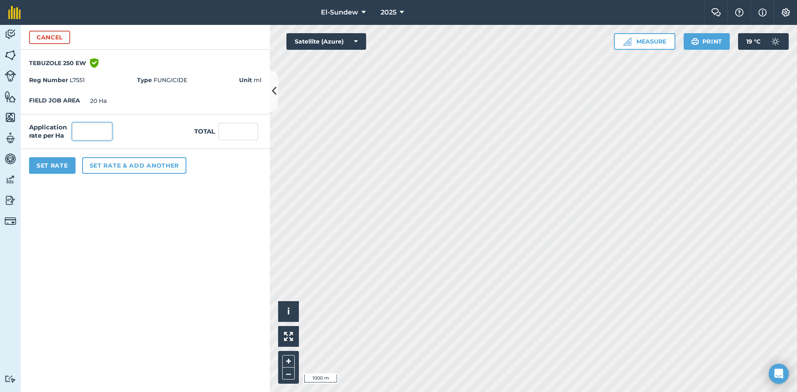
click at [108, 130] on input "text" at bounding box center [92, 131] width 40 height 17
type input "4,800"
type input "96,000"
click at [66, 167] on button "Set Rate" at bounding box center [52, 165] width 46 height 17
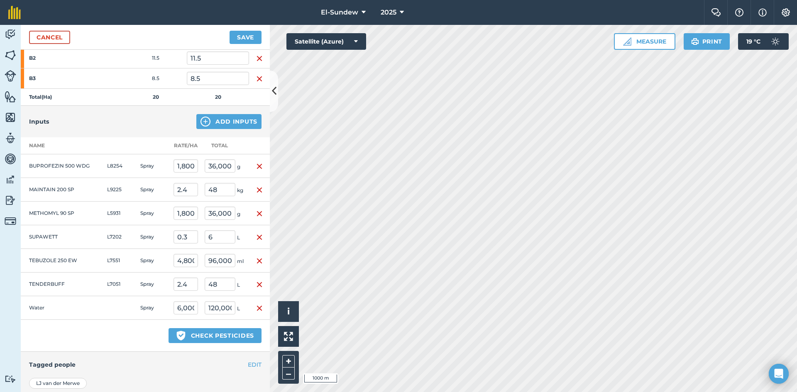
scroll to position [230, 0]
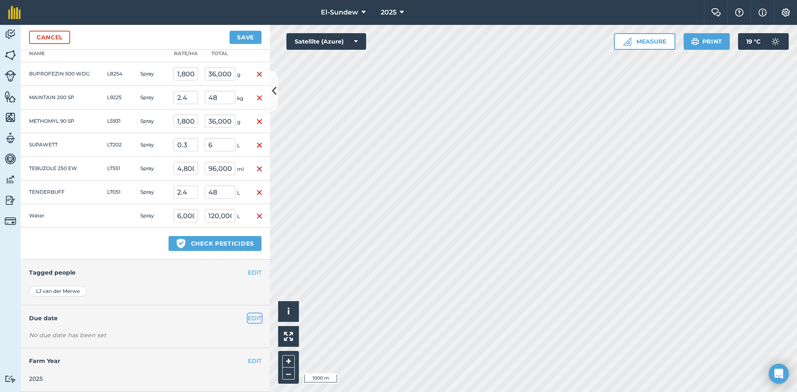
click at [248, 318] on button "EDIT" at bounding box center [255, 318] width 14 height 9
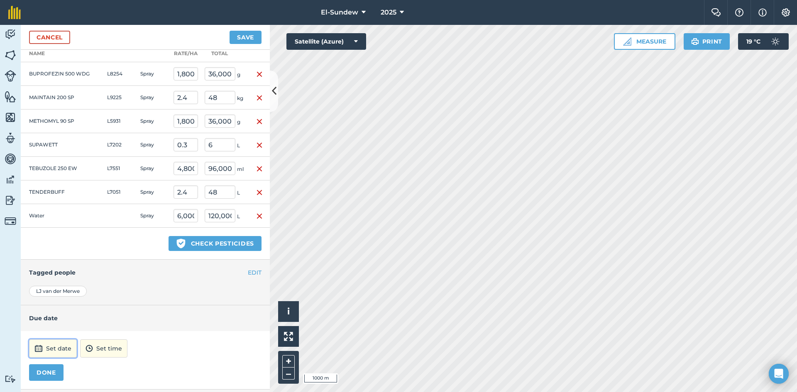
click at [46, 353] on button "Set date" at bounding box center [53, 349] width 48 height 18
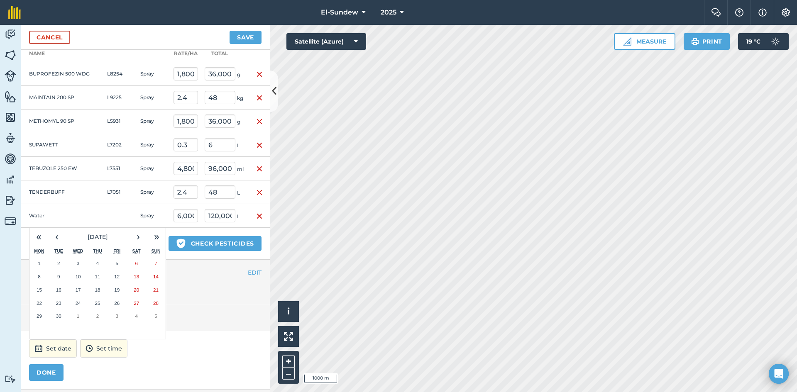
click at [63, 288] on button "16" at bounding box center [59, 290] width 20 height 13
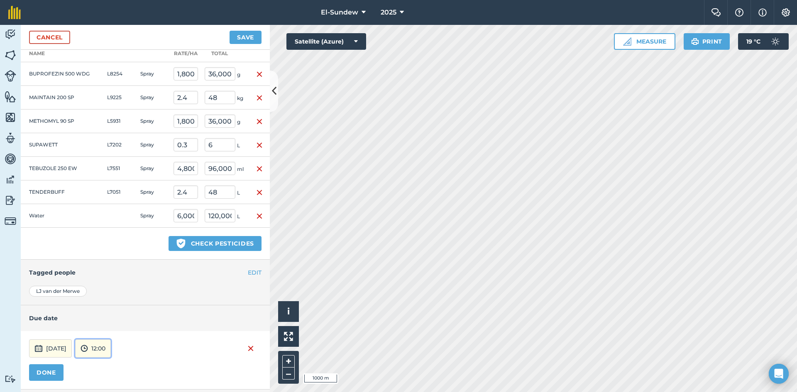
click at [111, 350] on button "12:00" at bounding box center [93, 349] width 36 height 18
click at [55, 374] on button "DONE" at bounding box center [46, 372] width 34 height 17
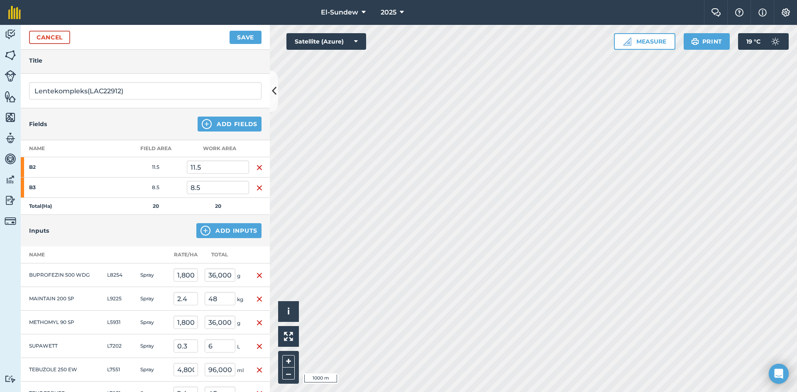
scroll to position [0, 0]
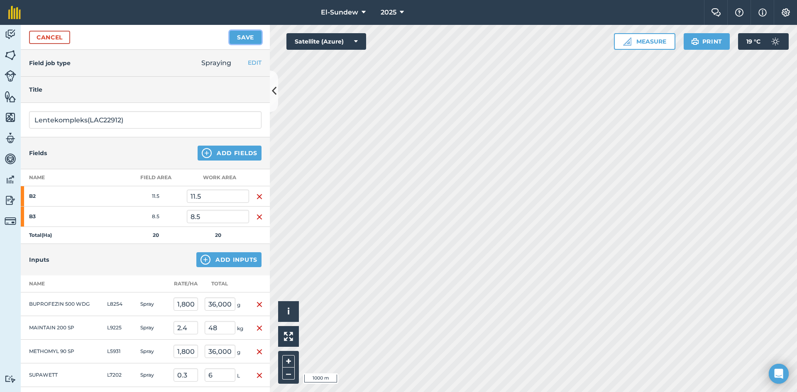
click at [242, 37] on button "Save" at bounding box center [246, 37] width 32 height 13
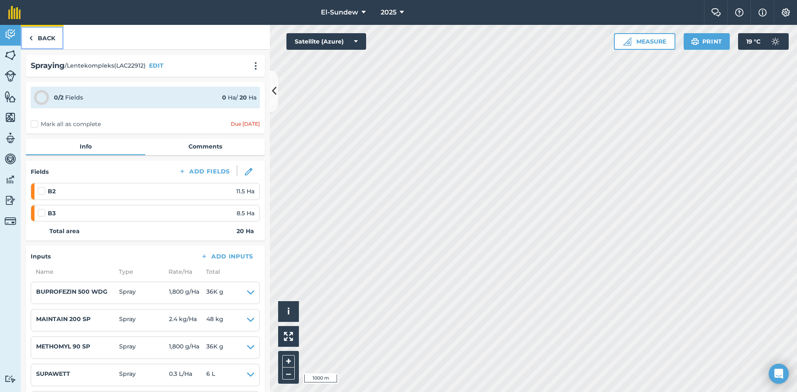
click at [31, 45] on link "Back" at bounding box center [42, 37] width 43 height 24
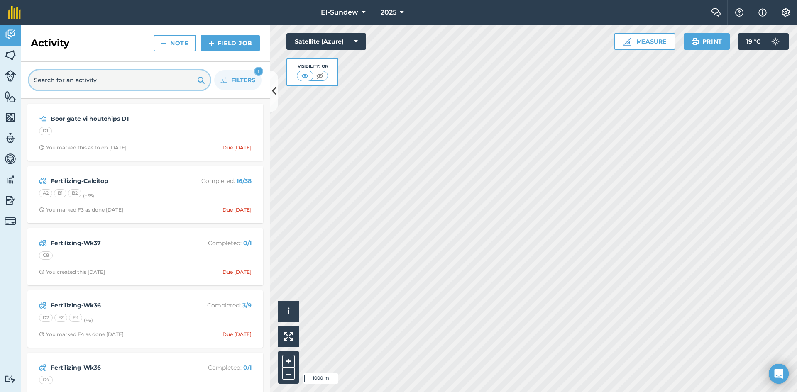
click at [144, 75] on input "text" at bounding box center [119, 80] width 181 height 20
type input "lent"
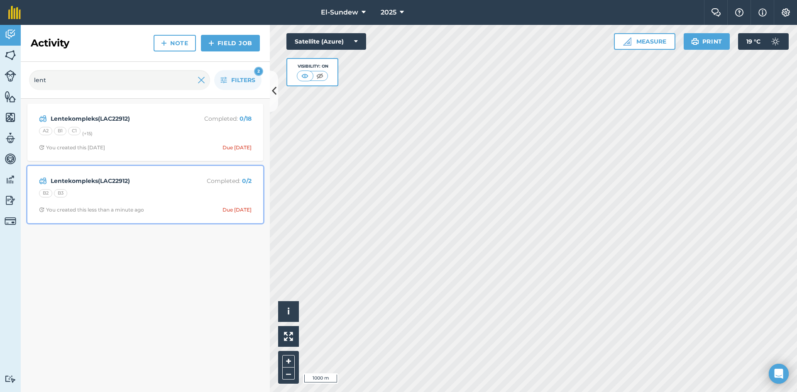
click at [164, 183] on strong "Lentekompleks(LAC22912)" at bounding box center [117, 180] width 132 height 9
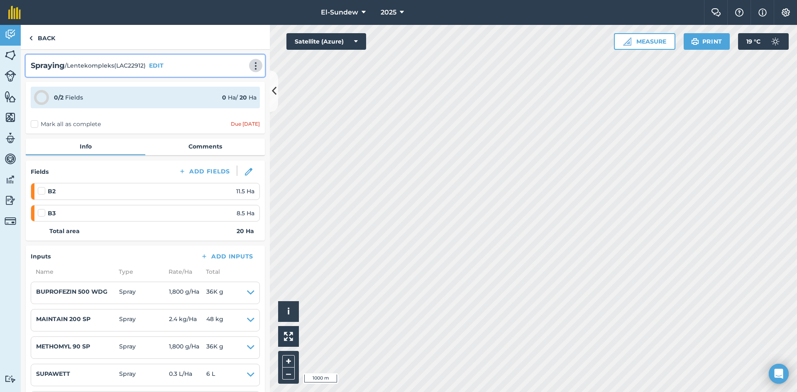
click at [251, 66] on img at bounding box center [256, 66] width 10 height 8
click at [219, 82] on link "Print" at bounding box center [238, 84] width 53 height 17
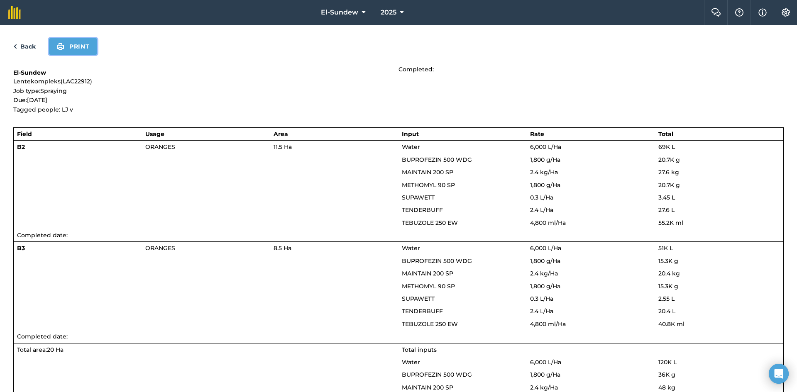
click at [73, 49] on button "Print" at bounding box center [73, 46] width 48 height 17
